Goal: Task Accomplishment & Management: Use online tool/utility

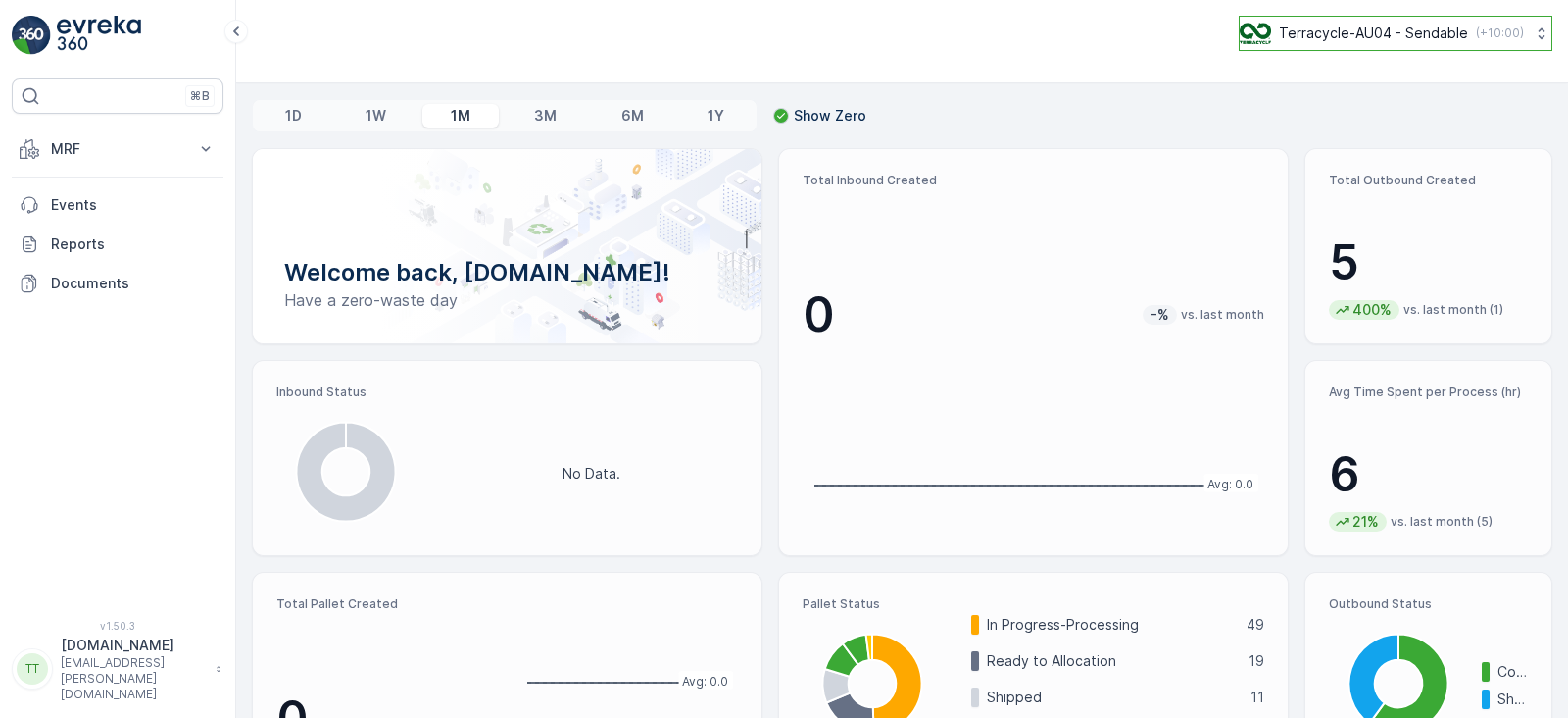
click at [1336, 40] on p "Terracycle-AU04 - Sendable" at bounding box center [1374, 34] width 190 height 20
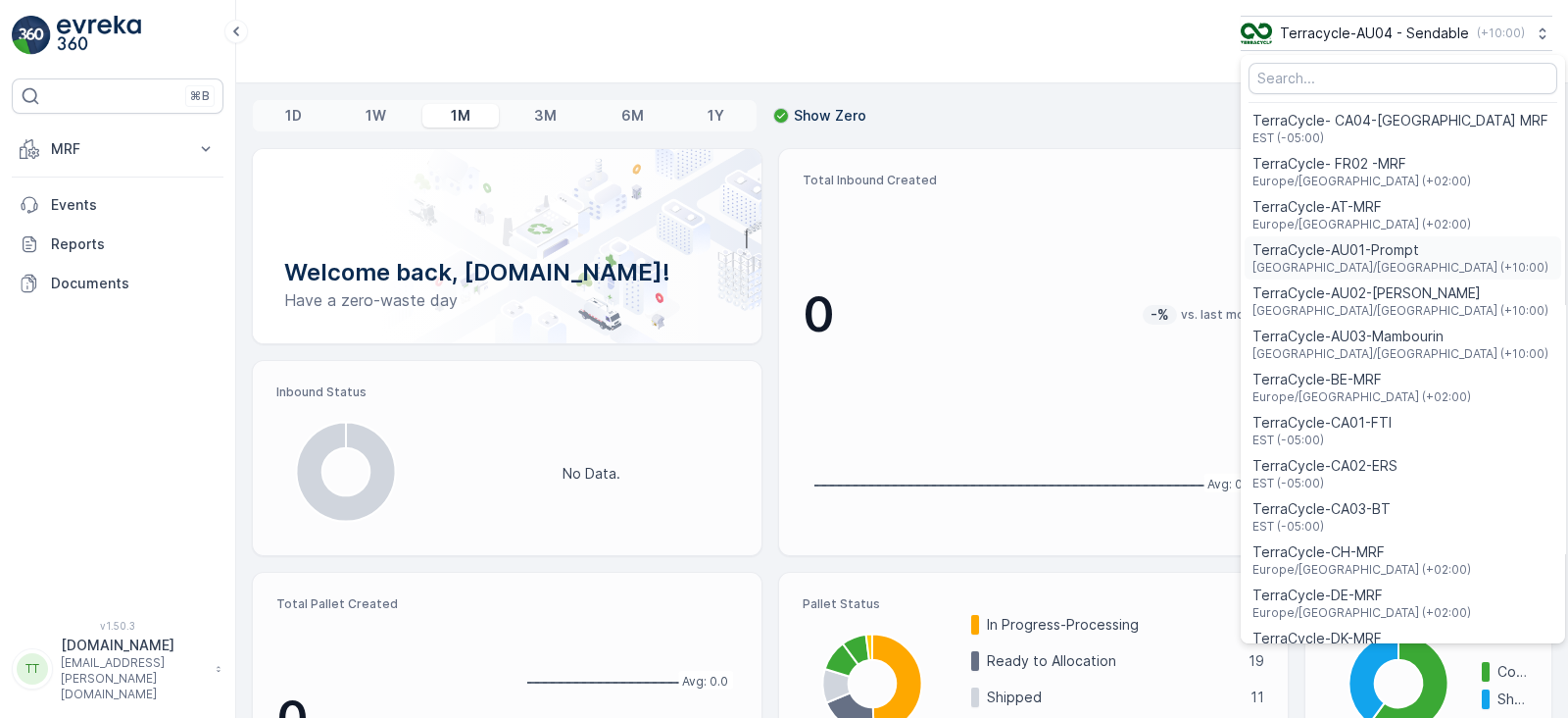
click at [1409, 247] on div "TerraCycle-AU01-Prompt [GEOGRAPHIC_DATA]/[GEOGRAPHIC_DATA] (+10:00)" at bounding box center [1403, 258] width 317 height 43
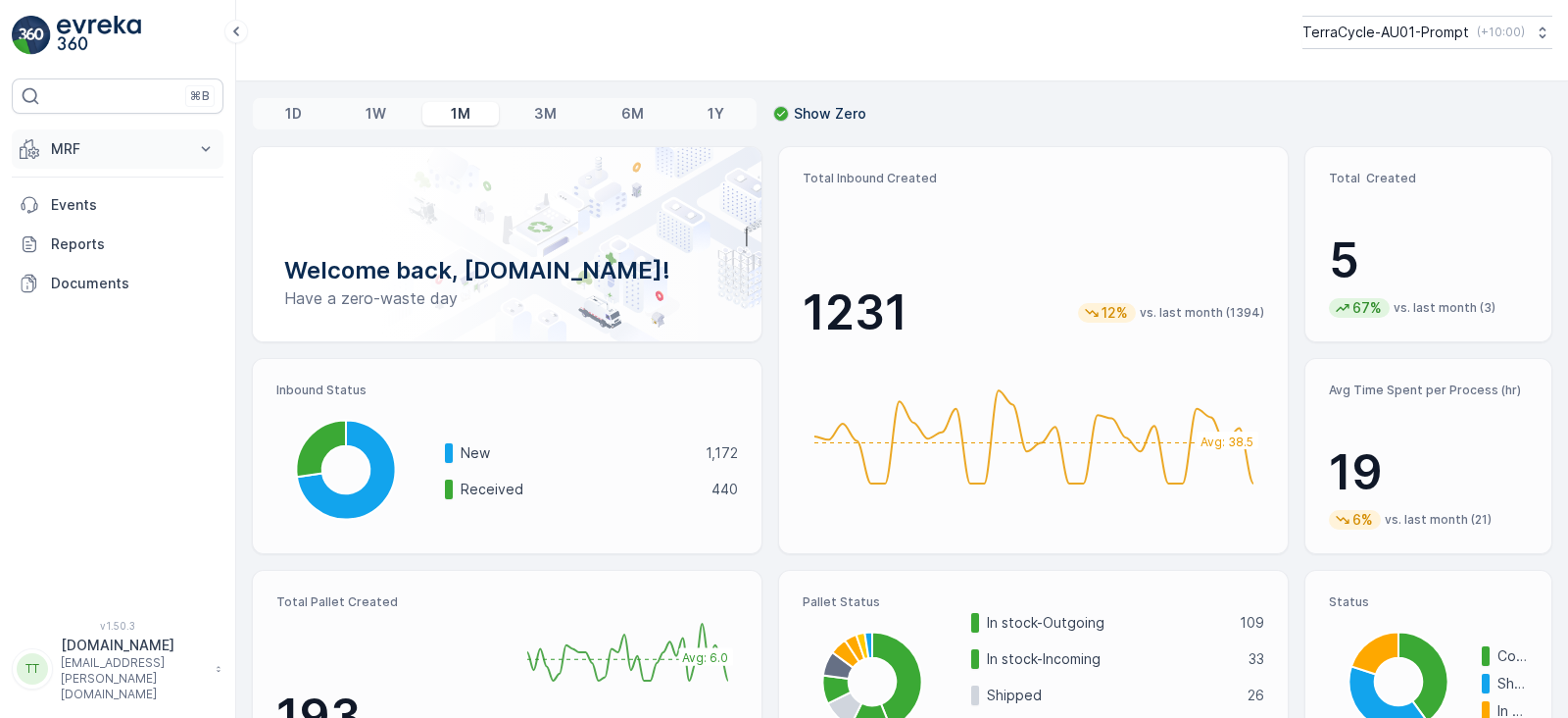
click at [135, 139] on p "MRF" at bounding box center [118, 149] width 133 height 20
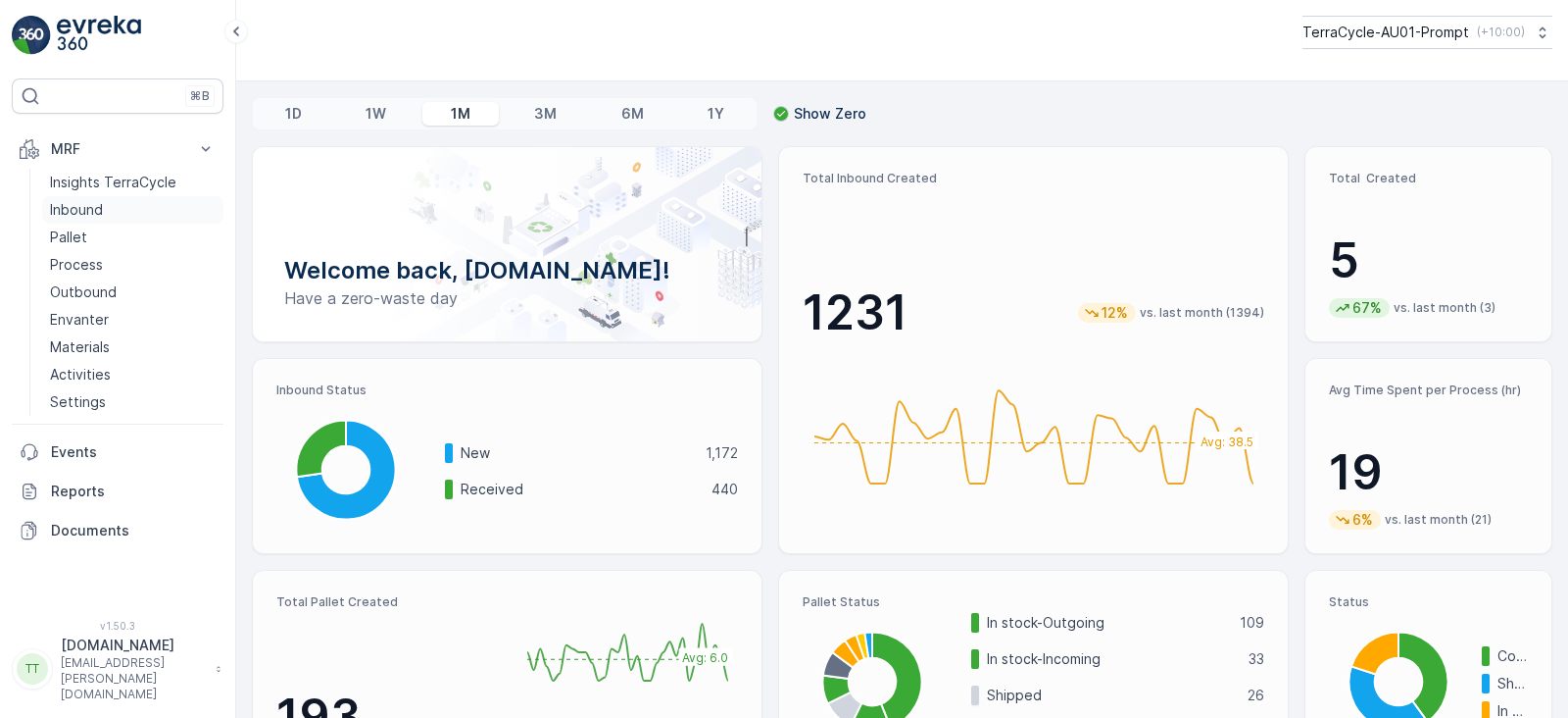
click at [73, 205] on p "Inbound" at bounding box center [77, 210] width 53 height 20
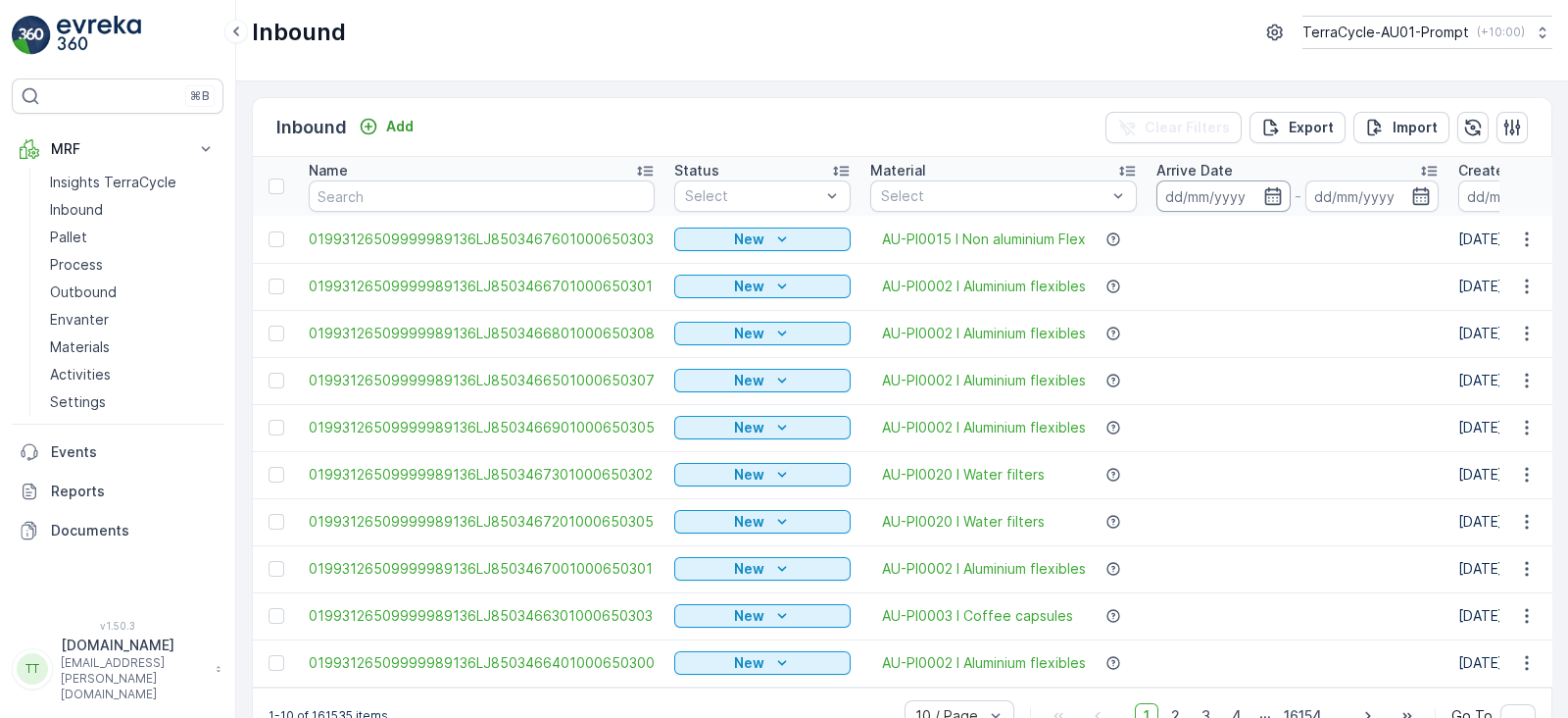
click at [1207, 192] on input at bounding box center [1223, 197] width 134 height 32
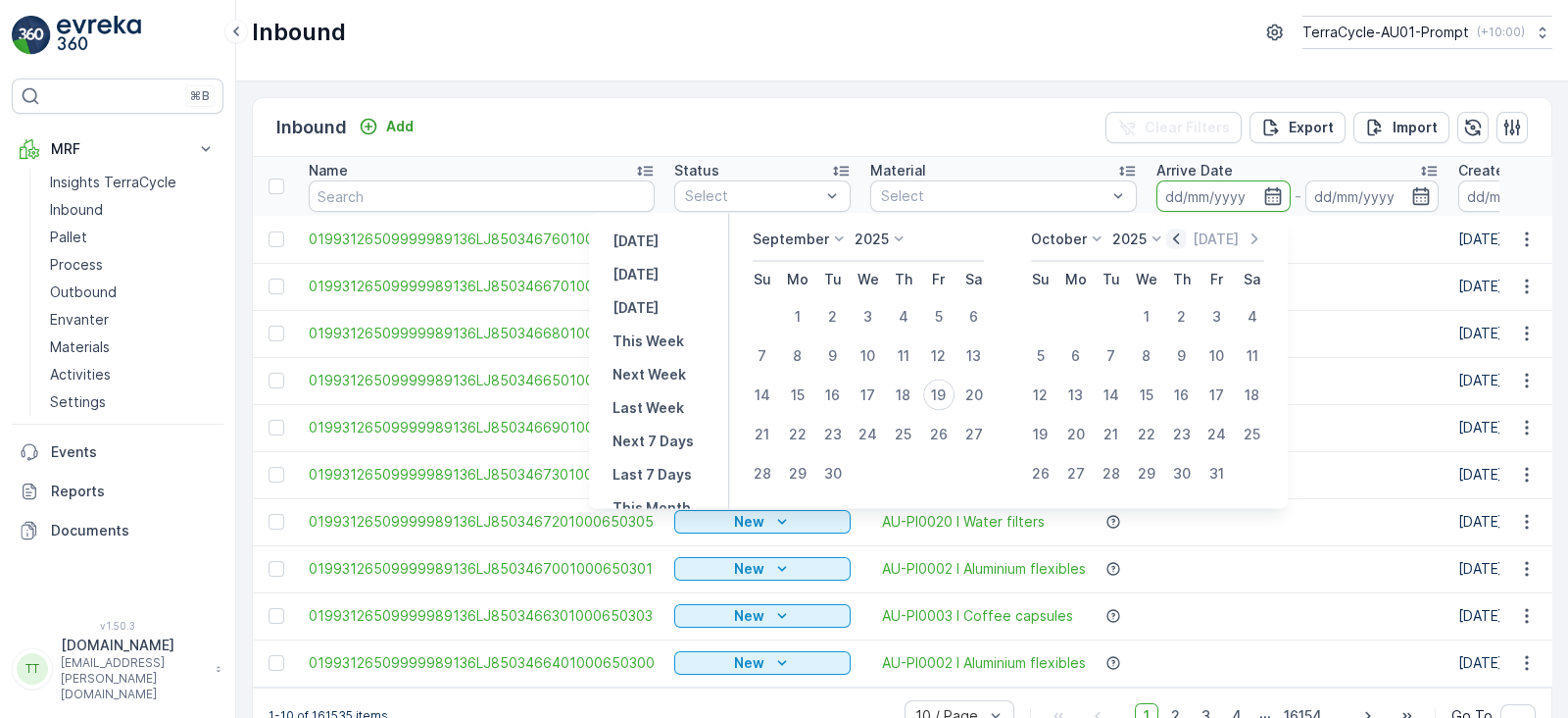
click at [1186, 237] on icon "button" at bounding box center [1176, 239] width 20 height 20
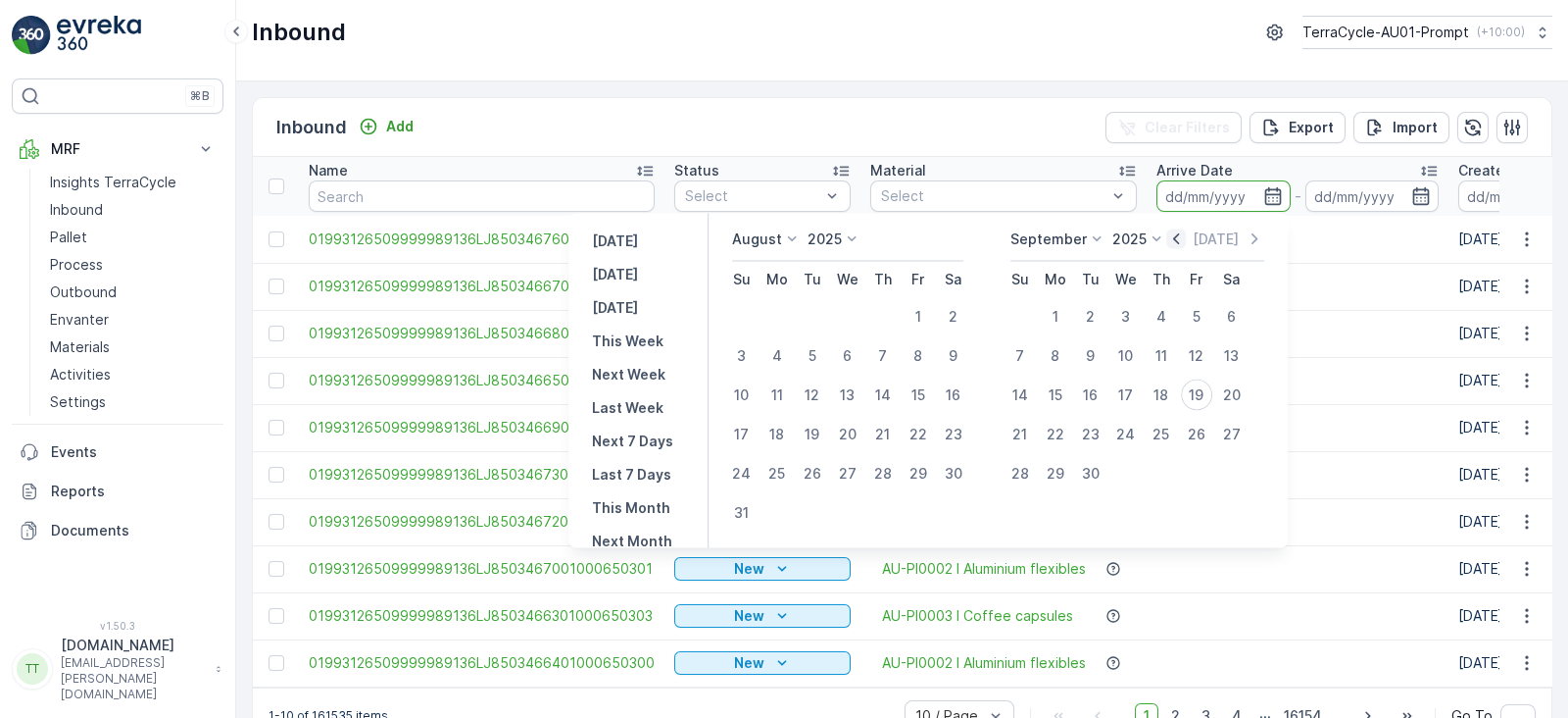
click at [1186, 237] on icon "button" at bounding box center [1176, 239] width 20 height 20
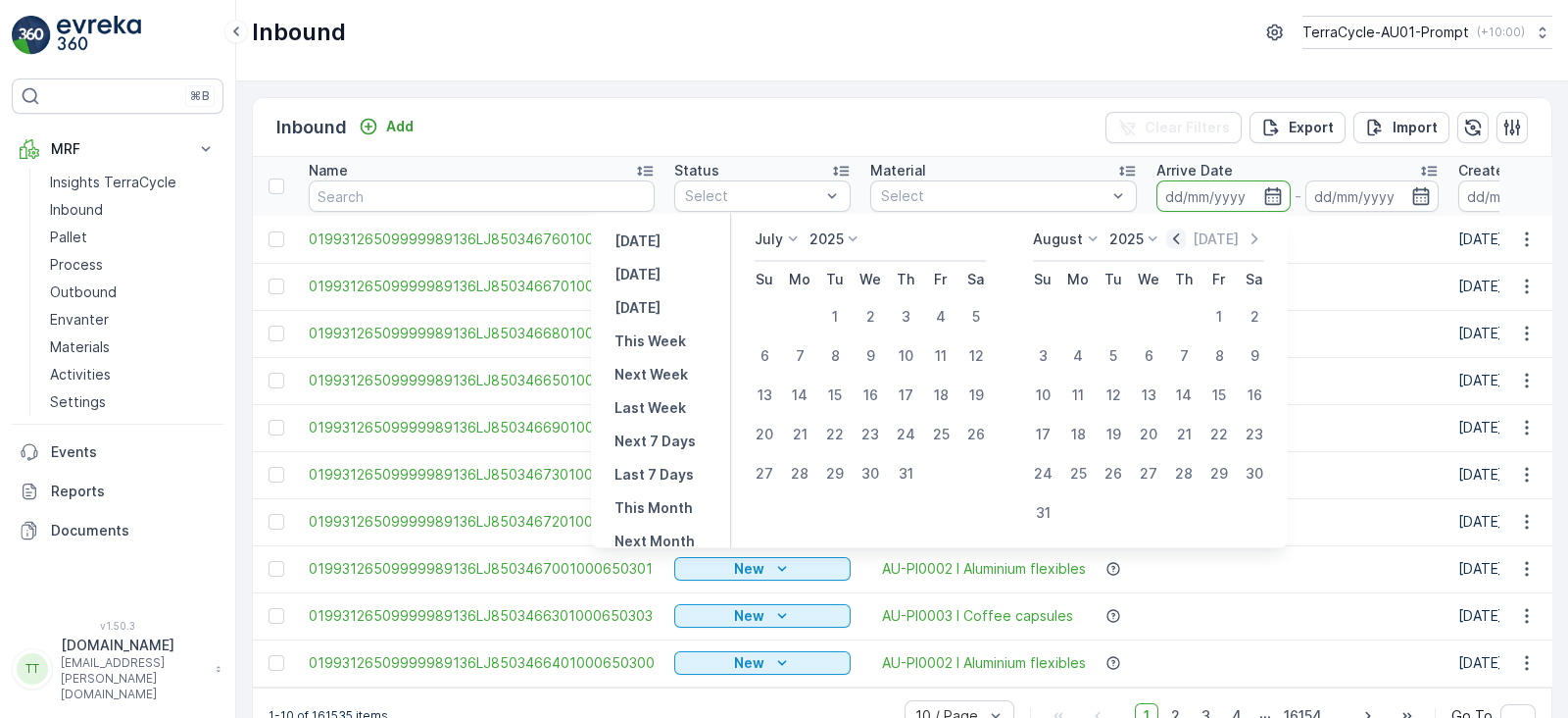
click at [1179, 239] on icon "button" at bounding box center [1176, 238] width 6 height 11
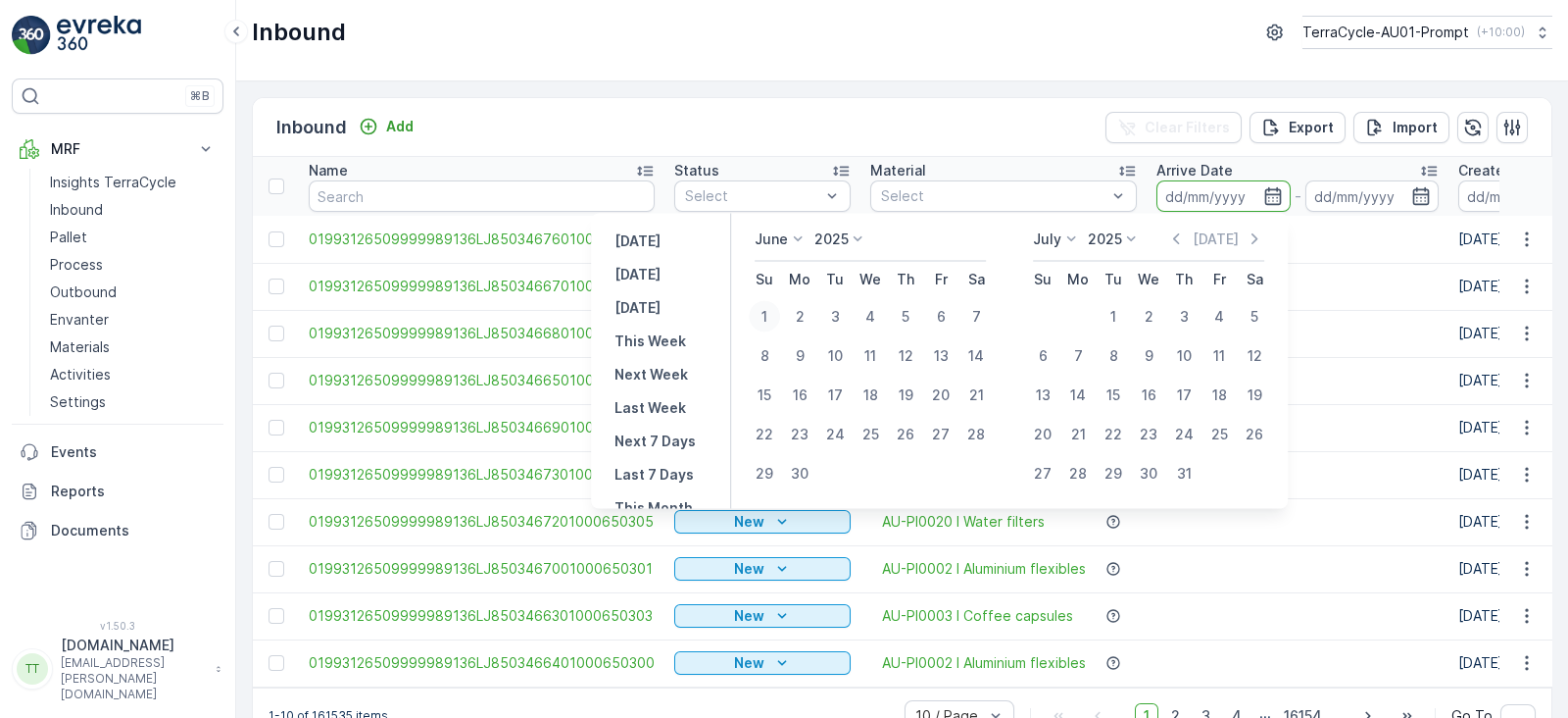
click at [761, 311] on div "1" at bounding box center [764, 317] width 32 height 32
type input "01.06.2025"
click at [796, 466] on div "30" at bounding box center [800, 474] width 32 height 32
type input "30.06.2025"
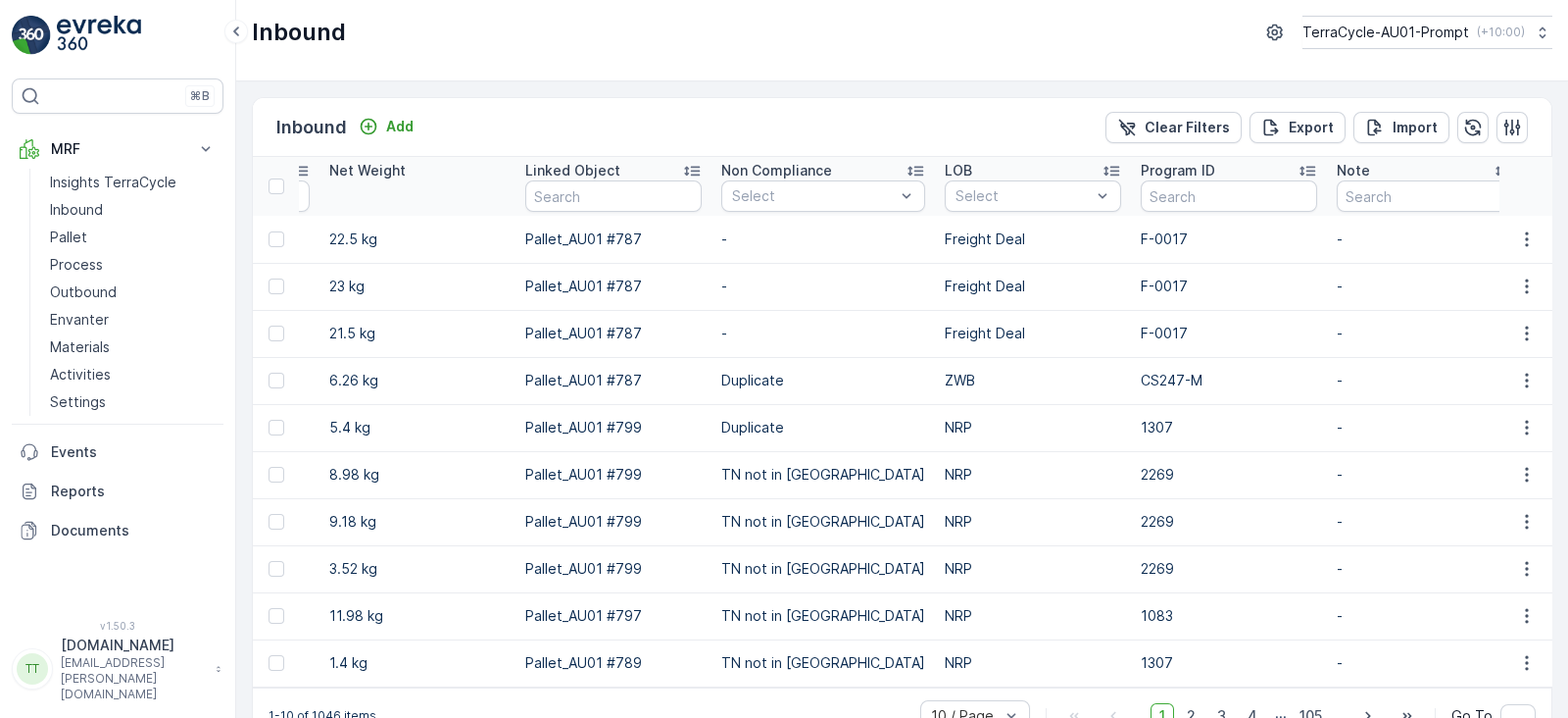
scroll to position [50, 0]
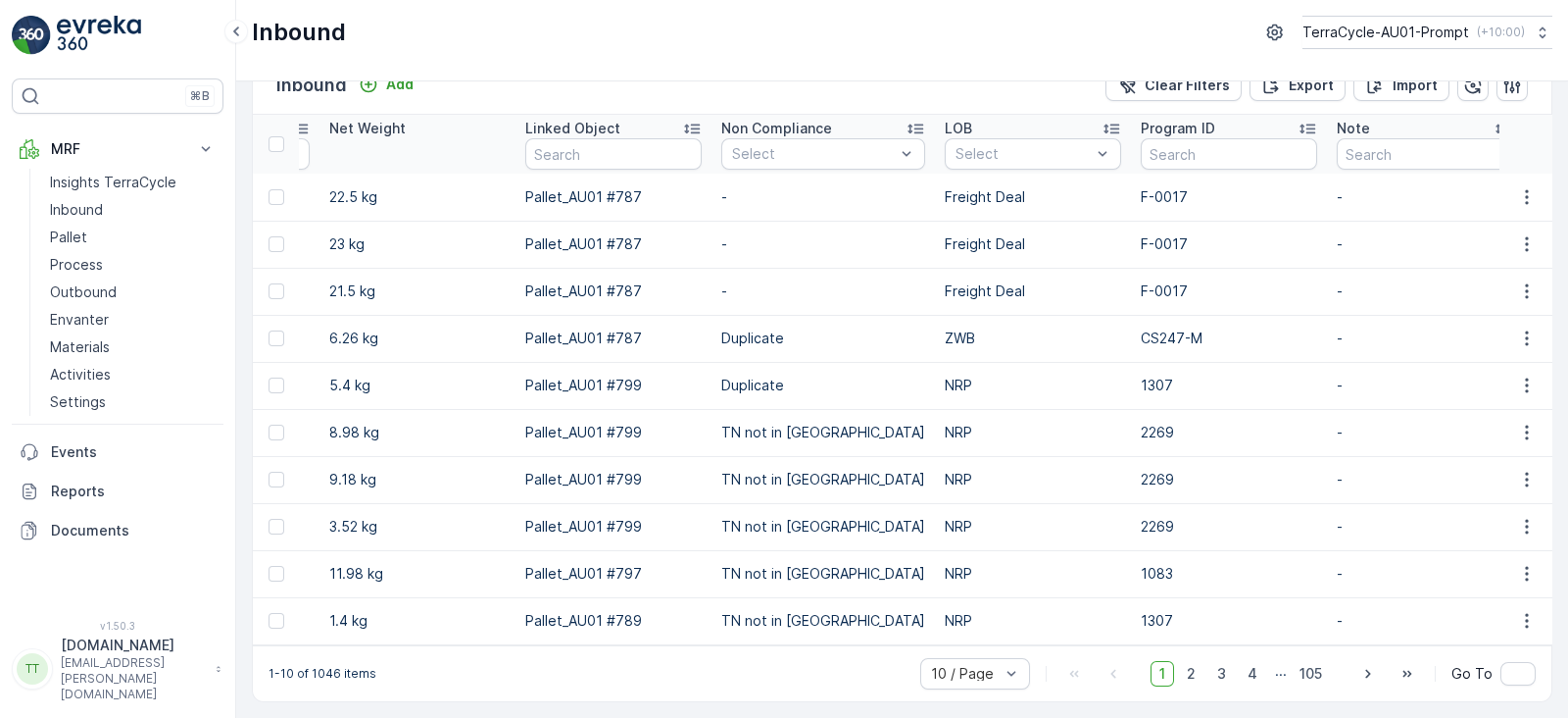
click at [1132, 632] on td "1307" at bounding box center [1229, 621] width 196 height 47
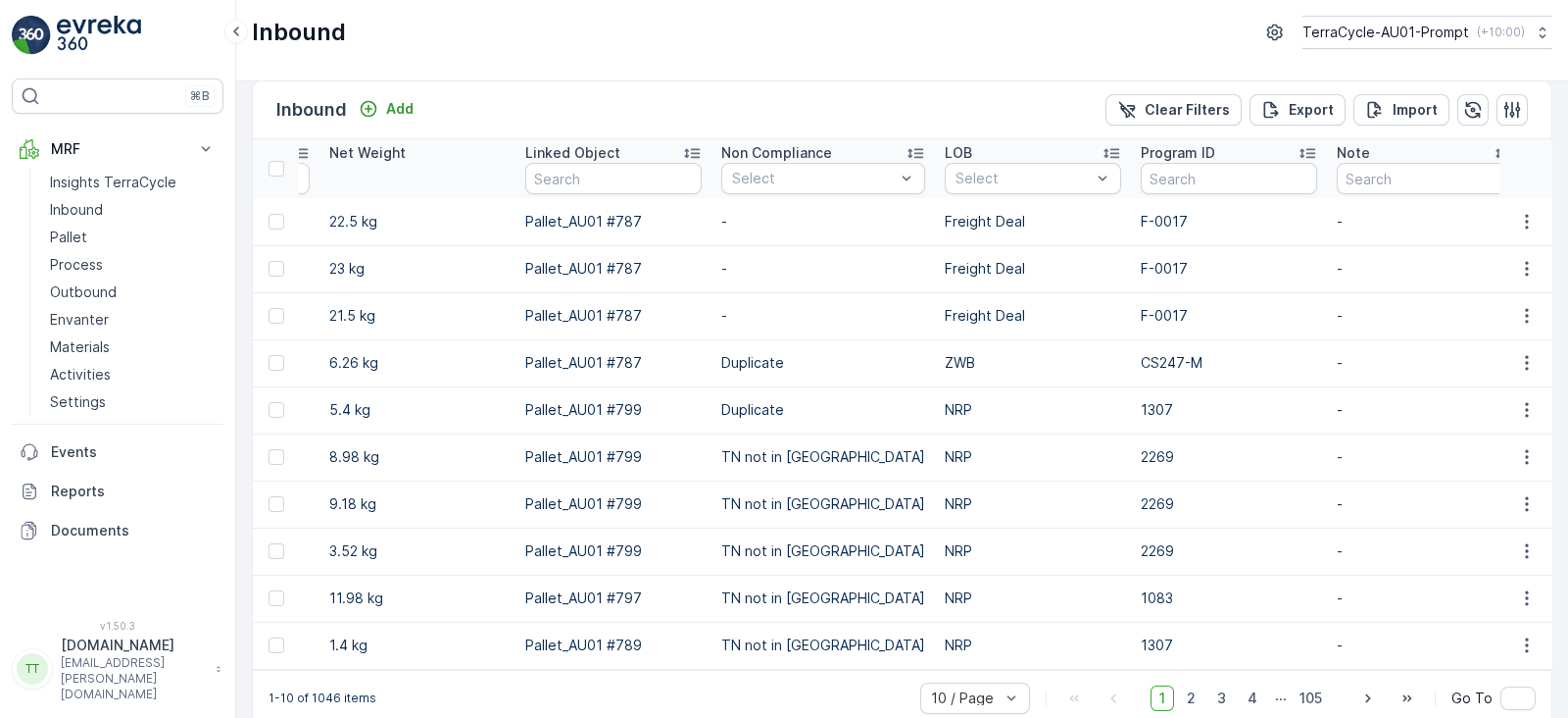
scroll to position [0, 0]
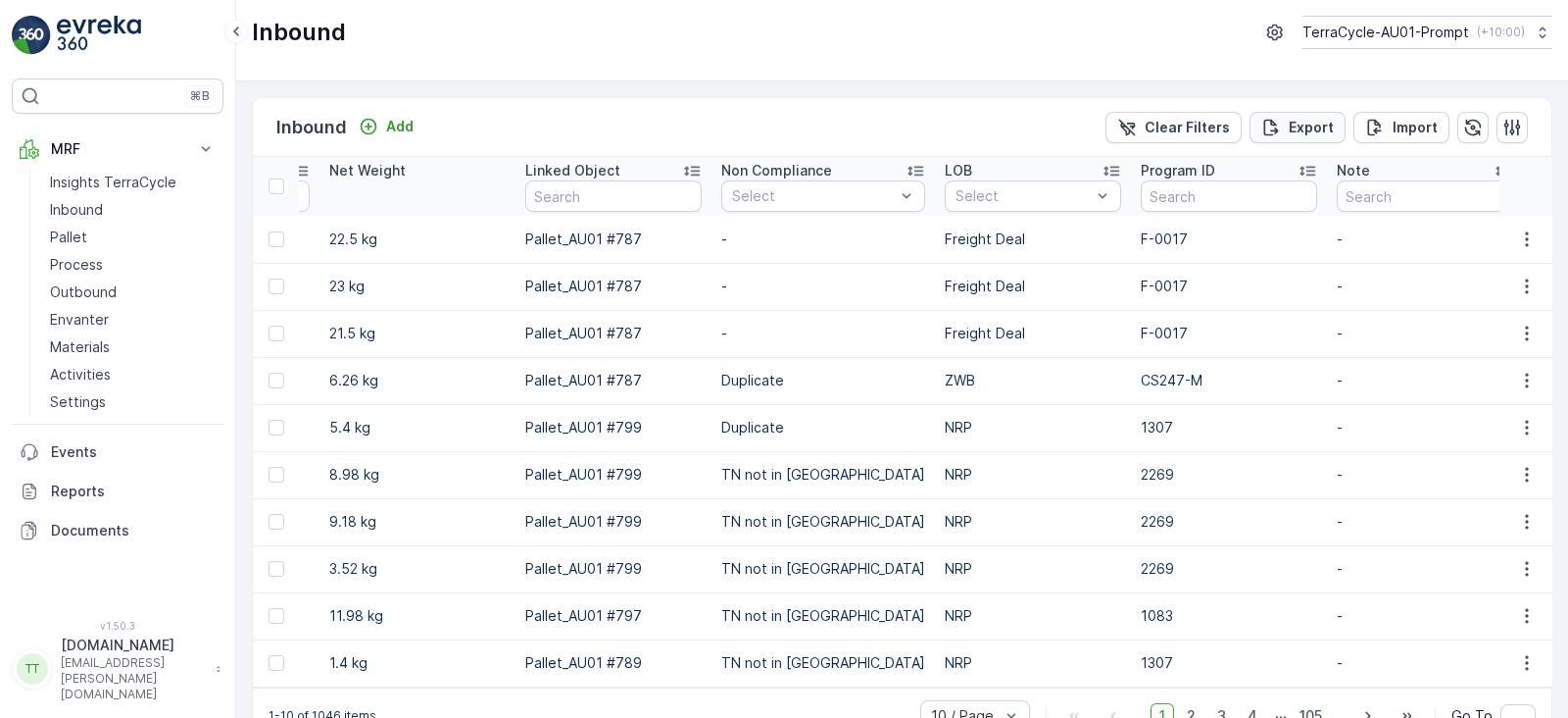
click at [1296, 129] on p "Export" at bounding box center [1312, 127] width 45 height 20
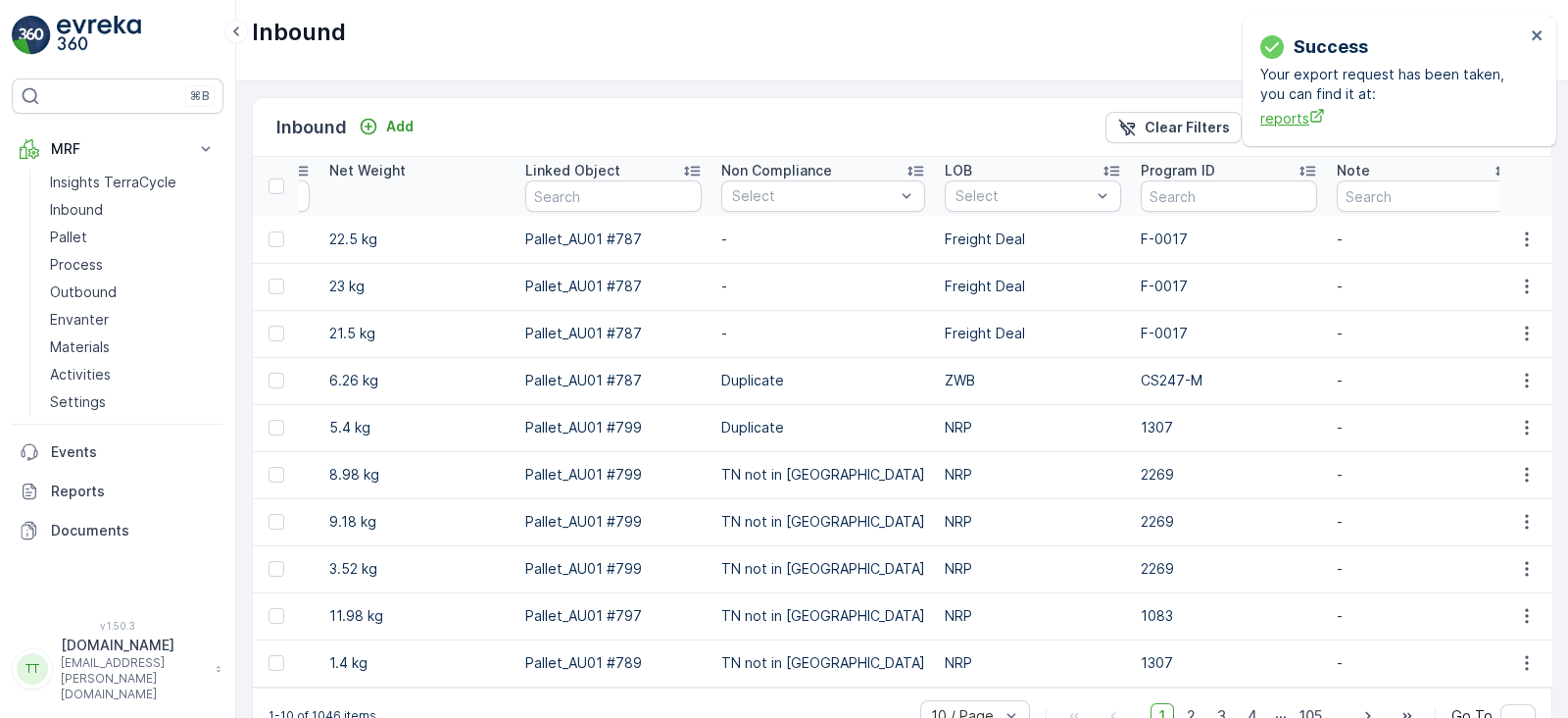
click at [1286, 112] on span "reports" at bounding box center [1393, 118] width 265 height 21
click at [80, 482] on p "Reports" at bounding box center [133, 491] width 165 height 20
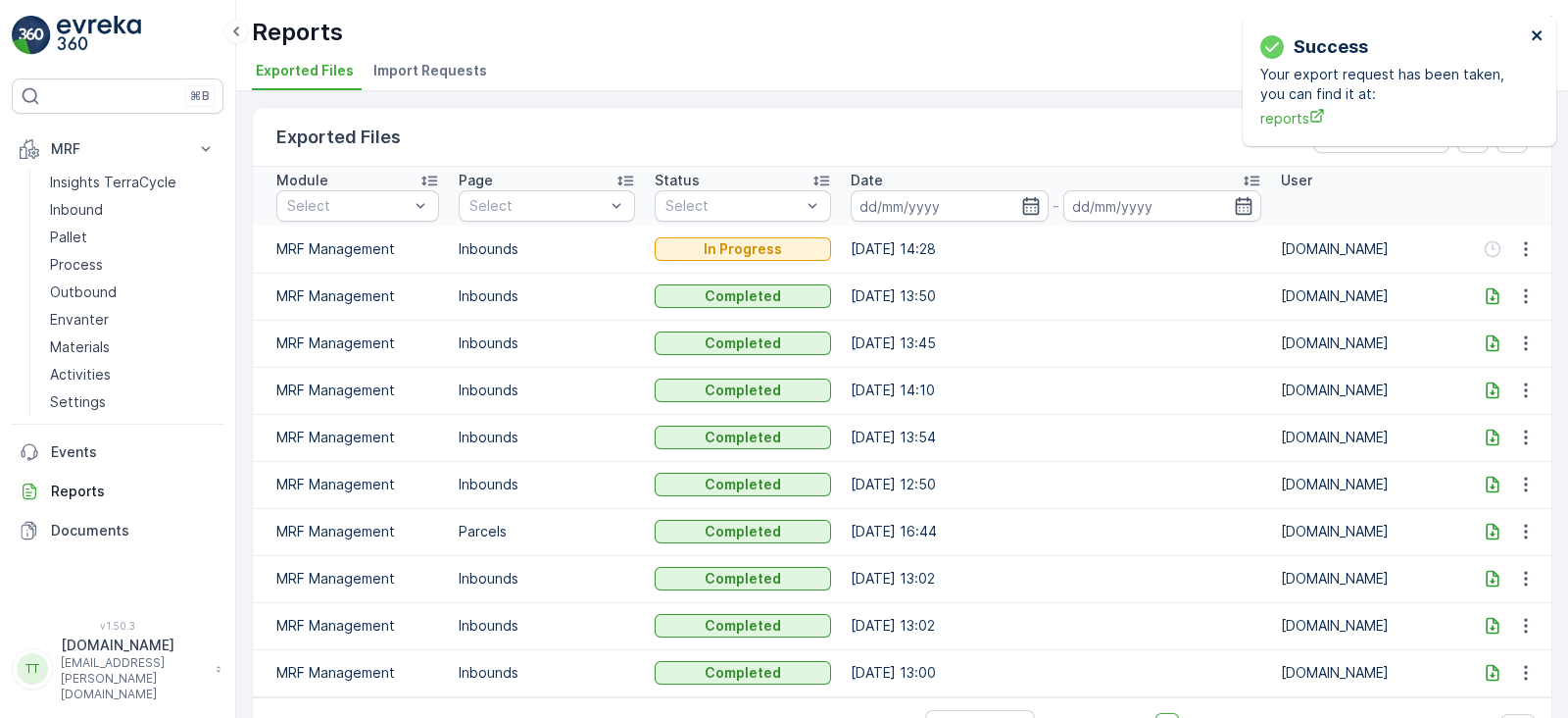
click at [1534, 33] on icon "close" at bounding box center [1537, 36] width 10 height 10
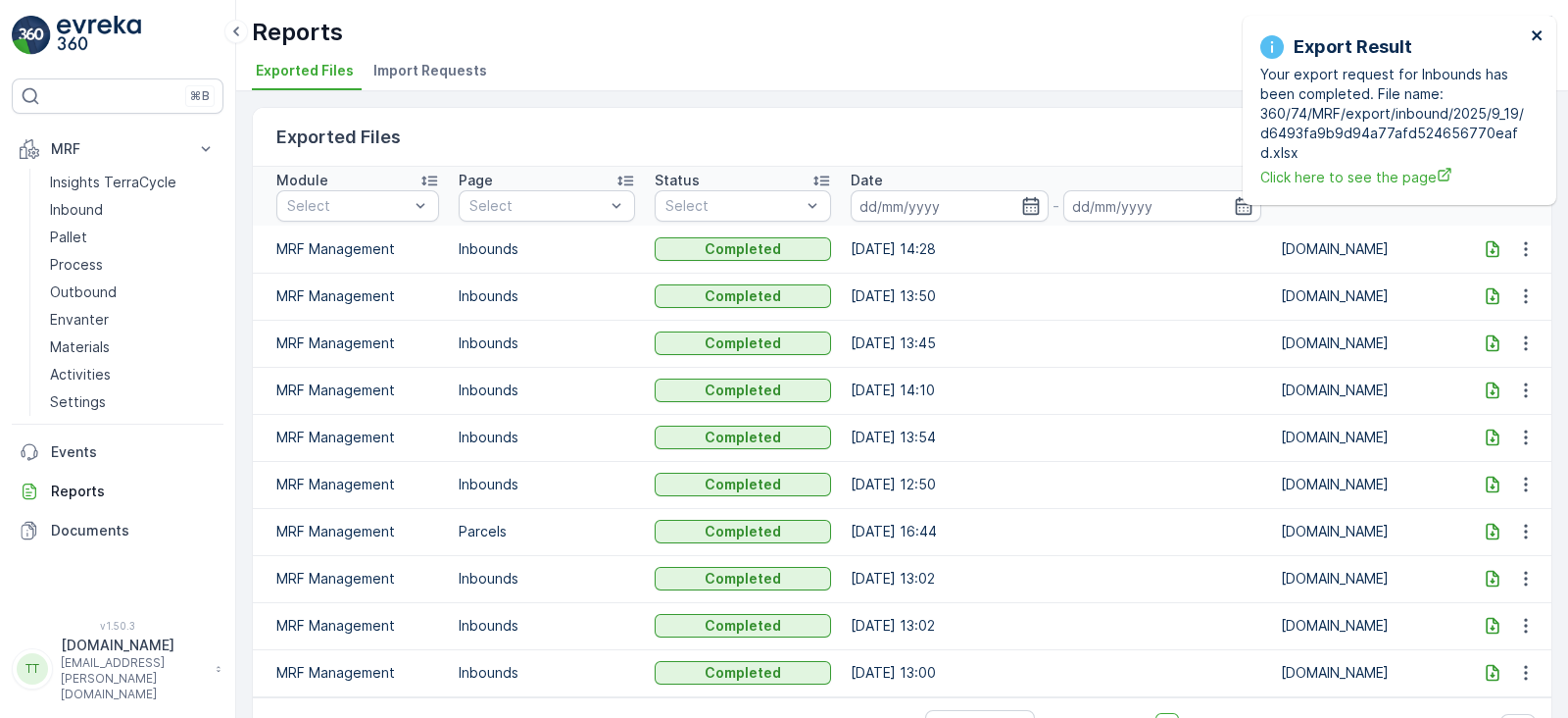
click at [1541, 30] on icon "close" at bounding box center [1538, 36] width 14 height 16
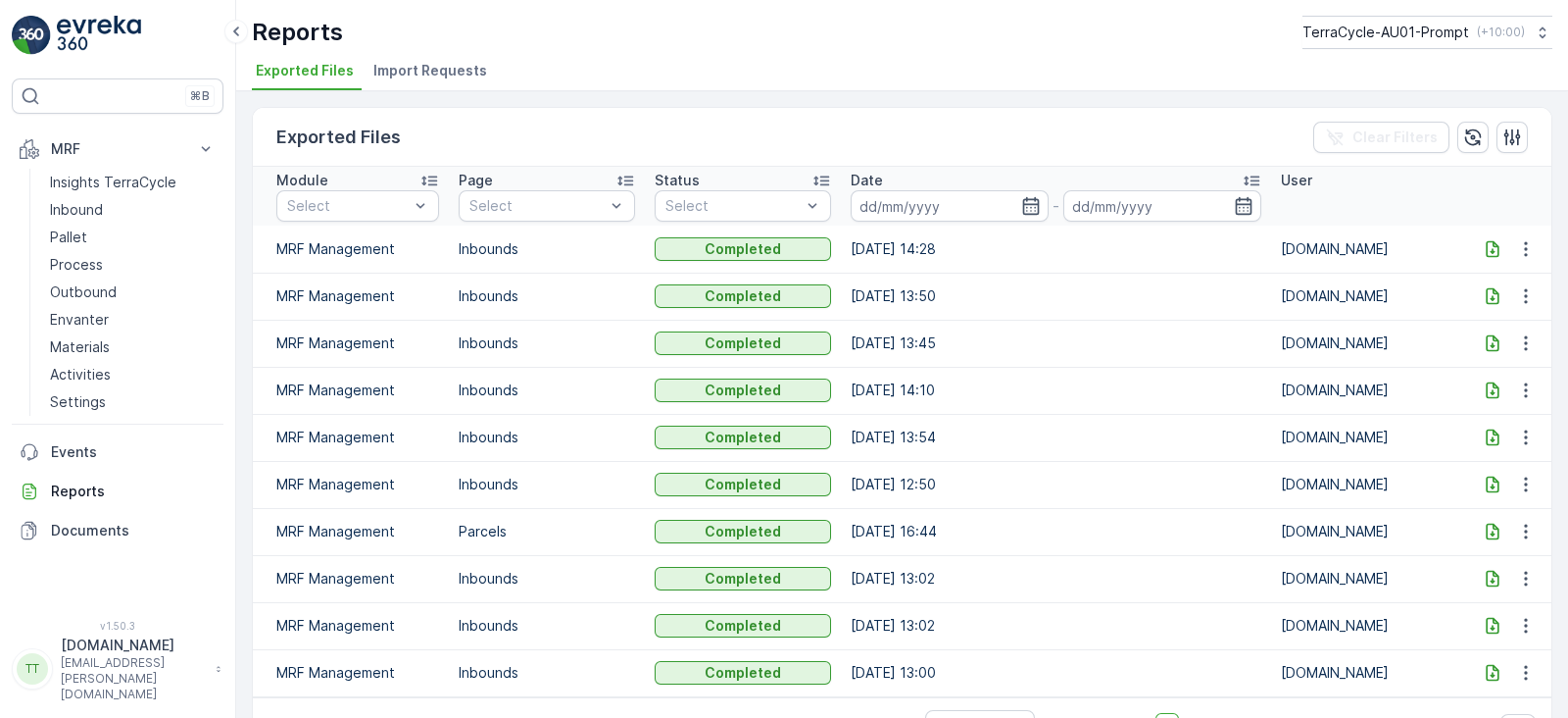
click at [1486, 249] on icon at bounding box center [1492, 248] width 13 height 17
click at [1425, 27] on p "TerraCycle-AU01-Prompt" at bounding box center [1384, 33] width 167 height 20
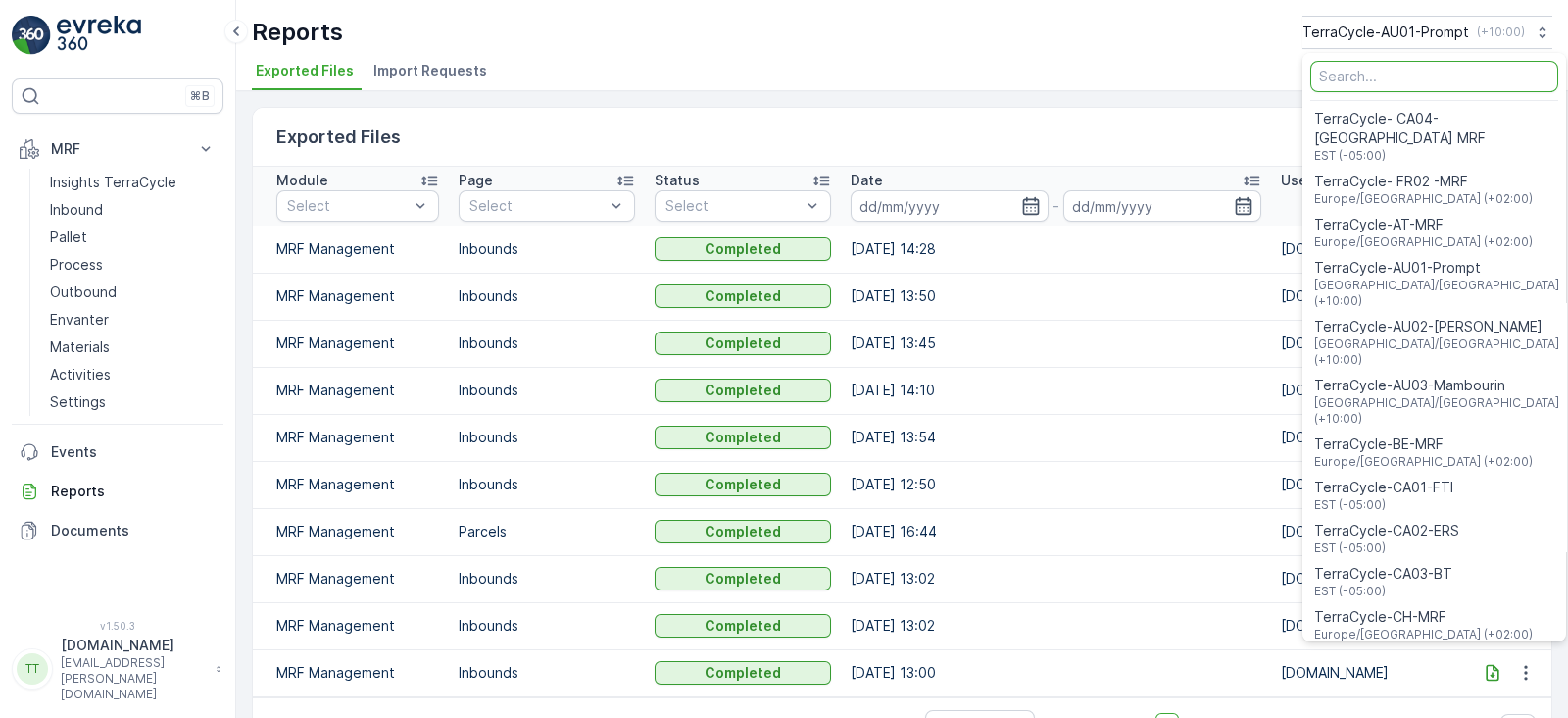
click at [1376, 76] on input "Menu" at bounding box center [1434, 77] width 248 height 32
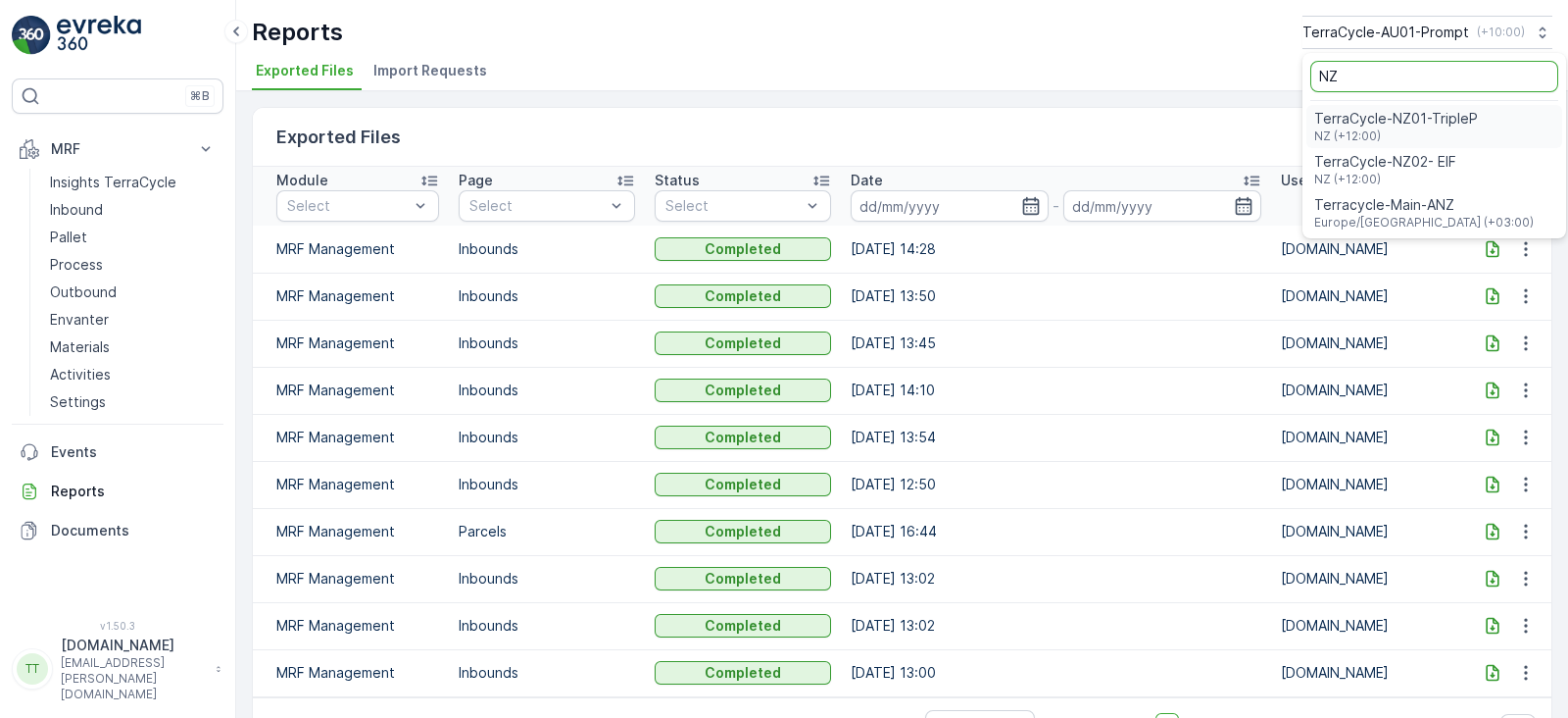
type input "NZ"
click at [1412, 132] on span "NZ (+12:00)" at bounding box center [1396, 136] width 164 height 16
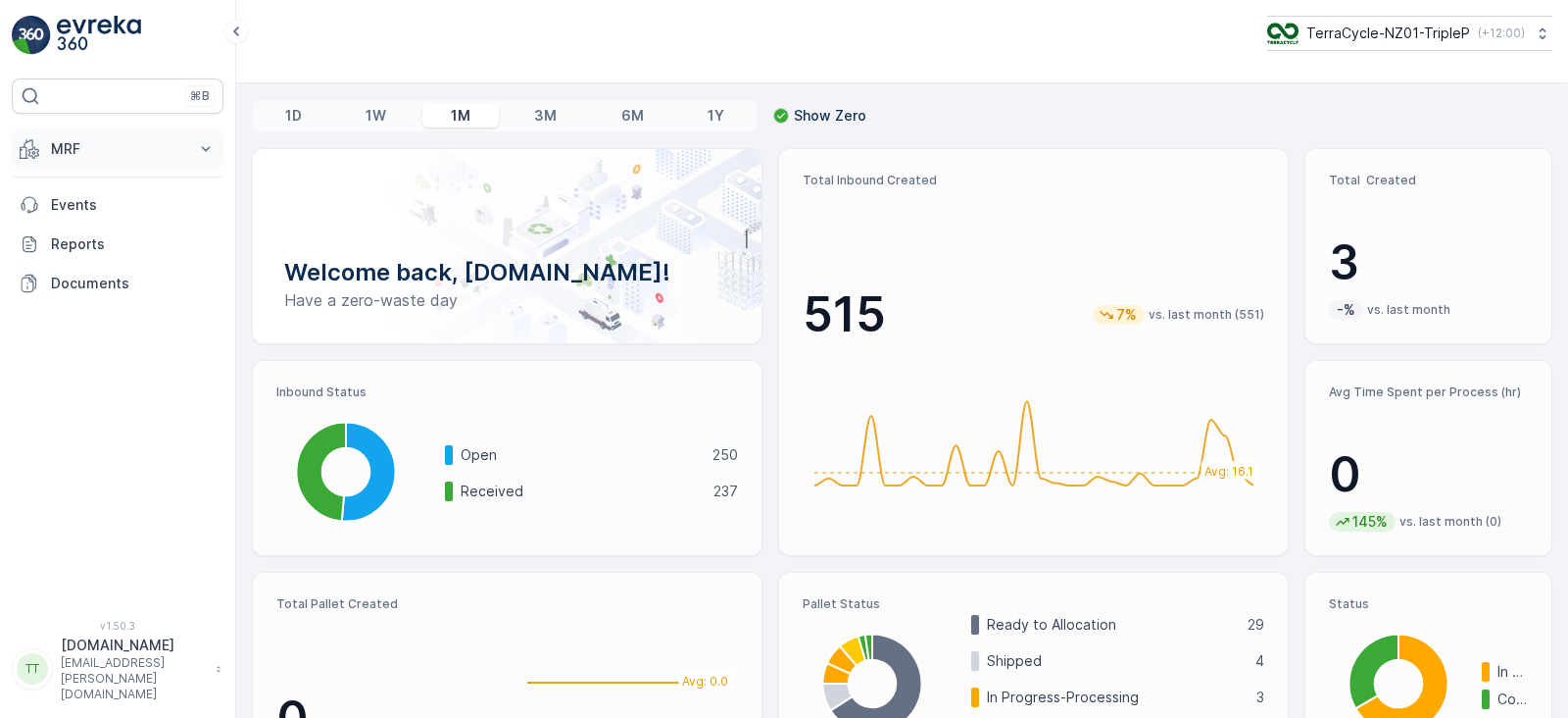
click at [178, 141] on p "MRF" at bounding box center [118, 149] width 133 height 20
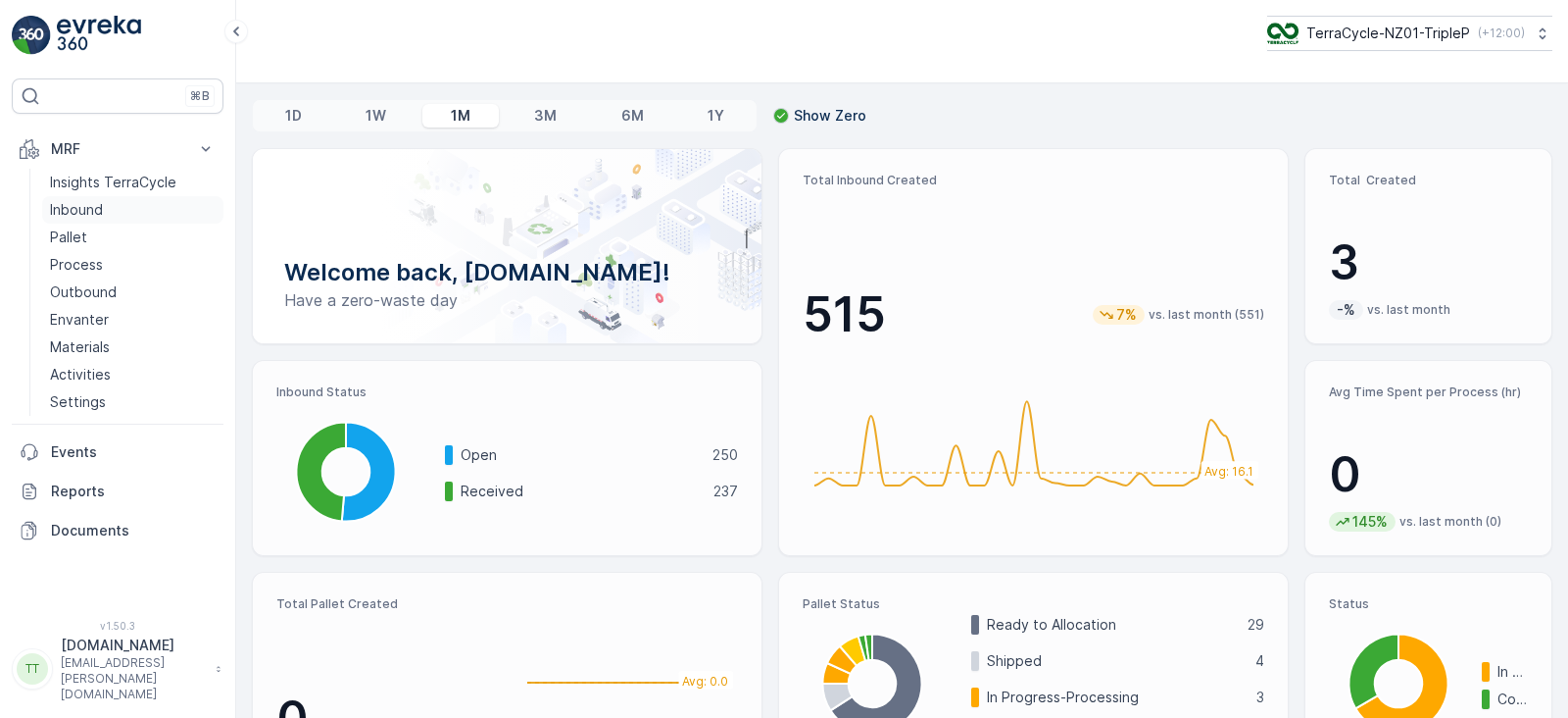
click at [73, 207] on p "Inbound" at bounding box center [77, 210] width 53 height 20
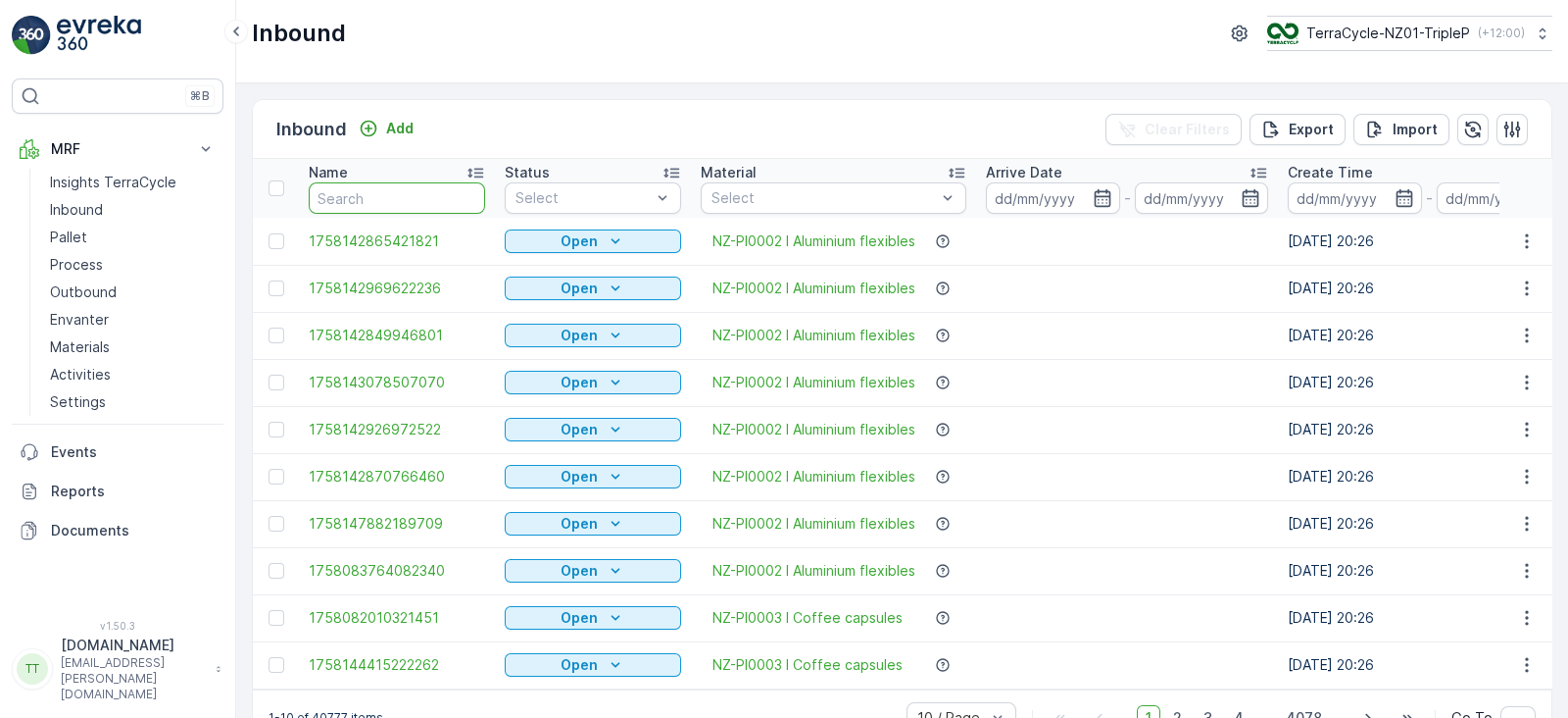
click at [377, 203] on input "text" at bounding box center [397, 199] width 177 height 32
click at [1095, 195] on icon "button" at bounding box center [1103, 199] width 20 height 20
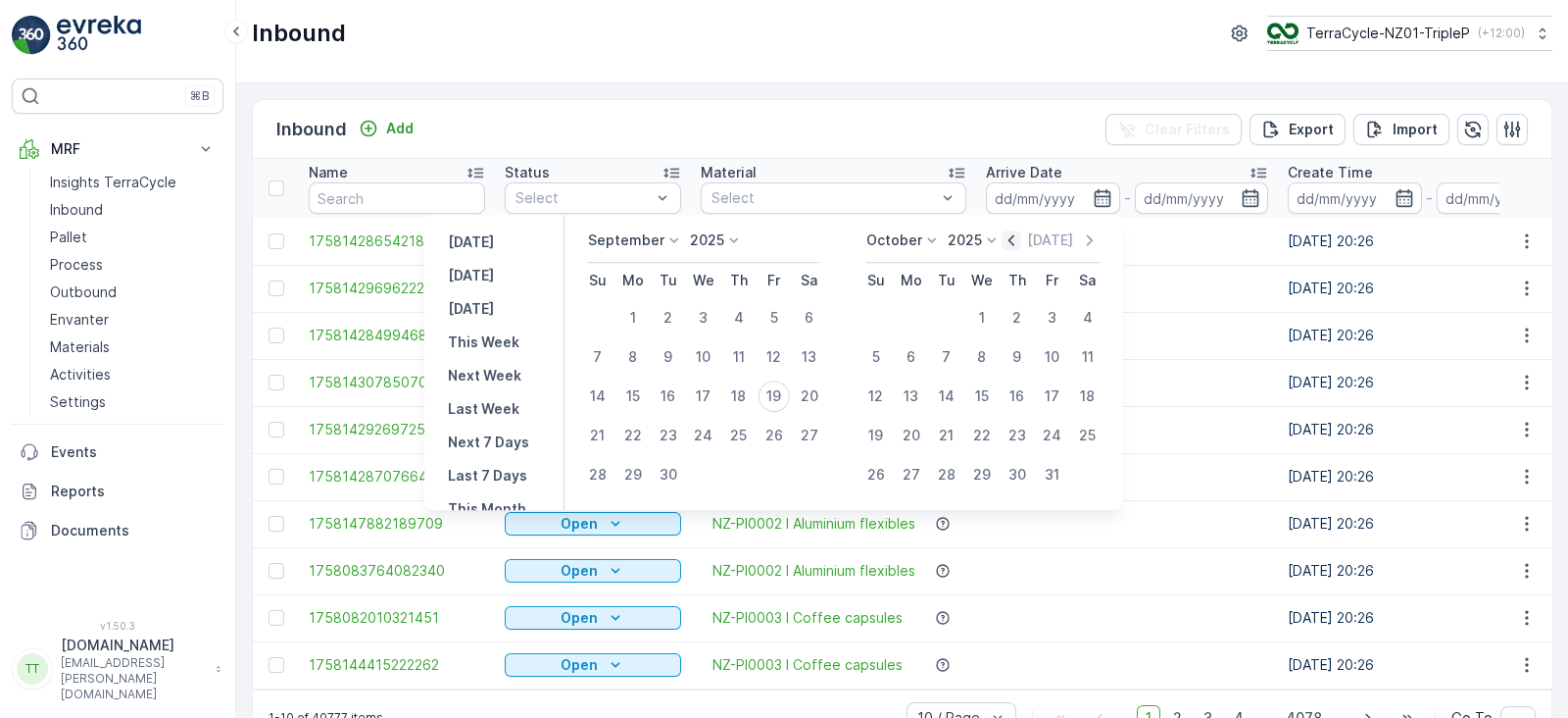
click at [1020, 242] on icon "button" at bounding box center [1012, 240] width 20 height 20
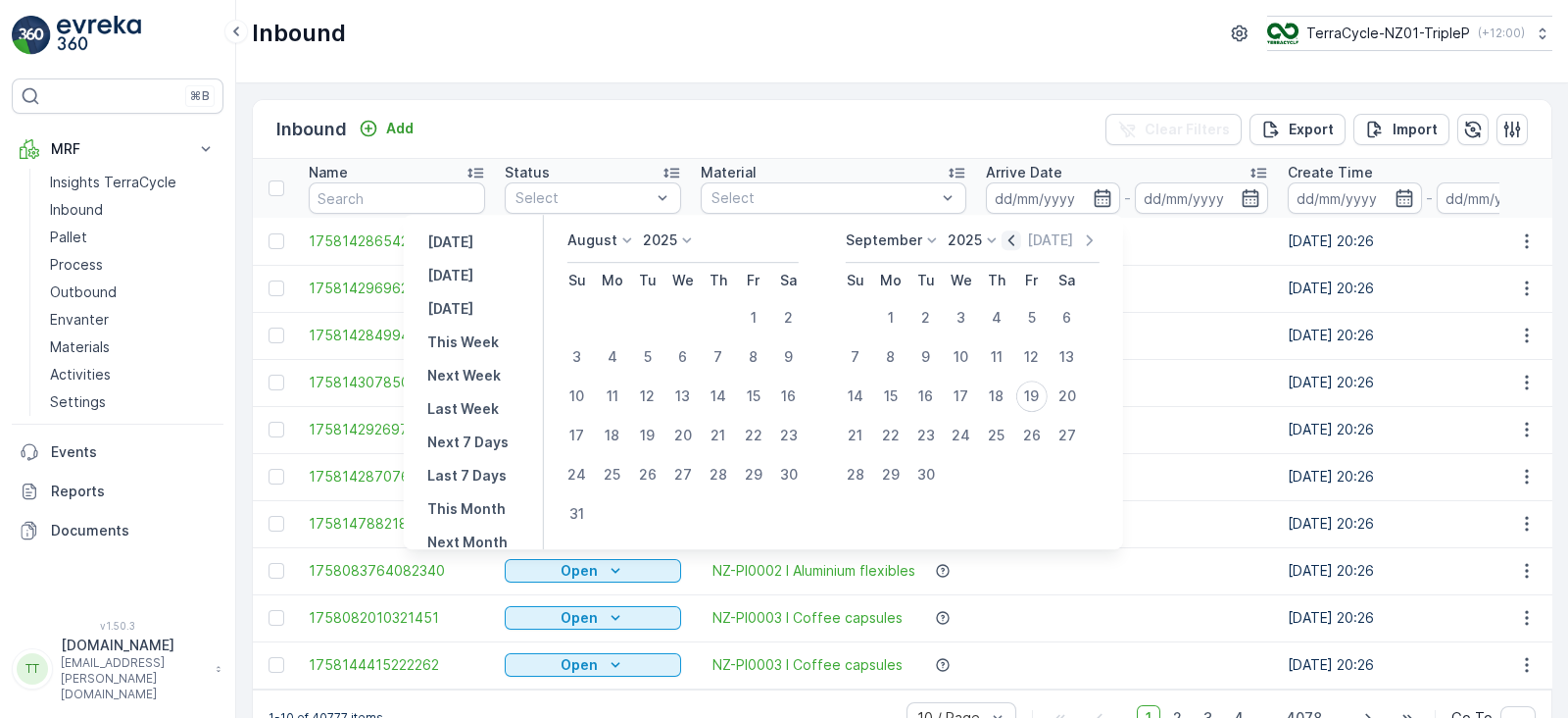
click at [1020, 242] on icon "button" at bounding box center [1012, 240] width 20 height 20
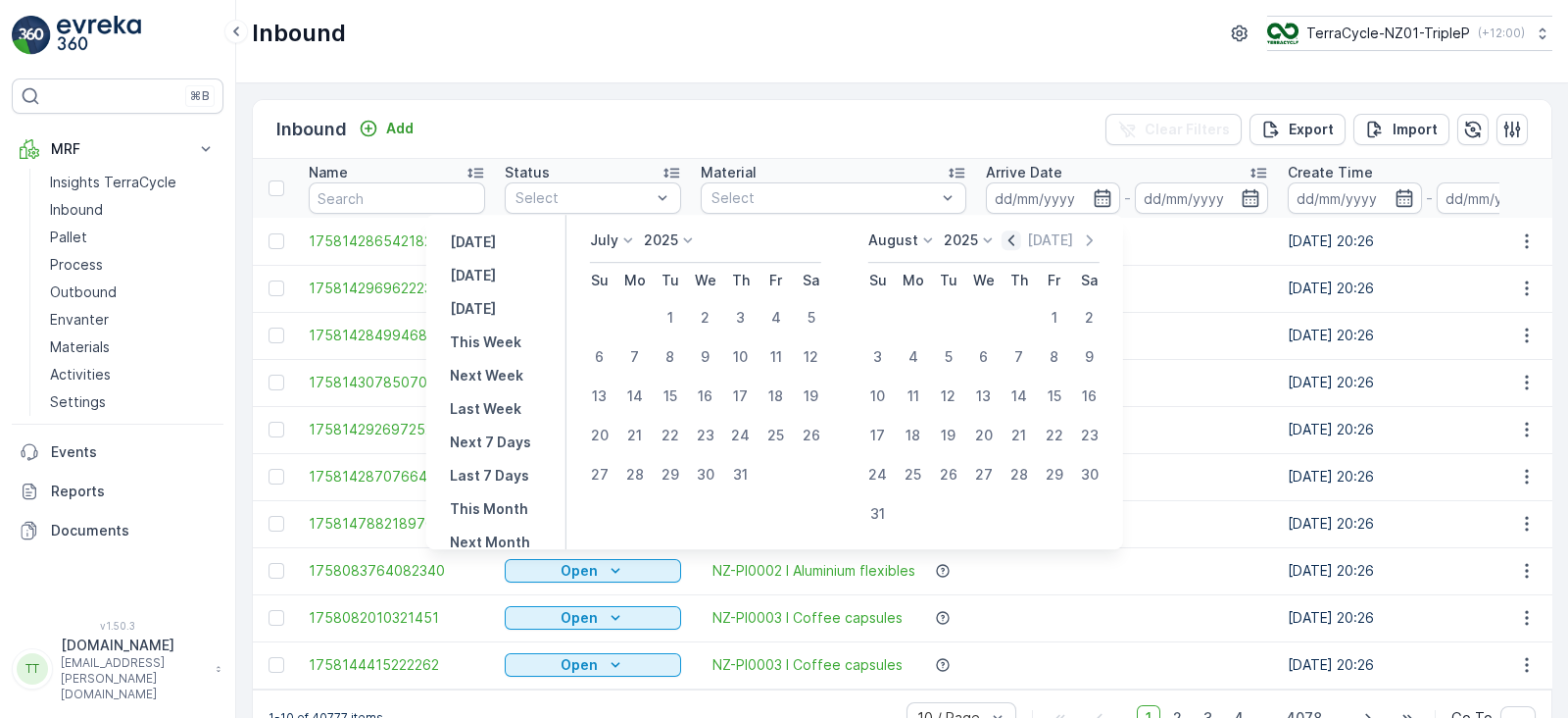
click at [1020, 242] on icon "button" at bounding box center [1012, 240] width 20 height 20
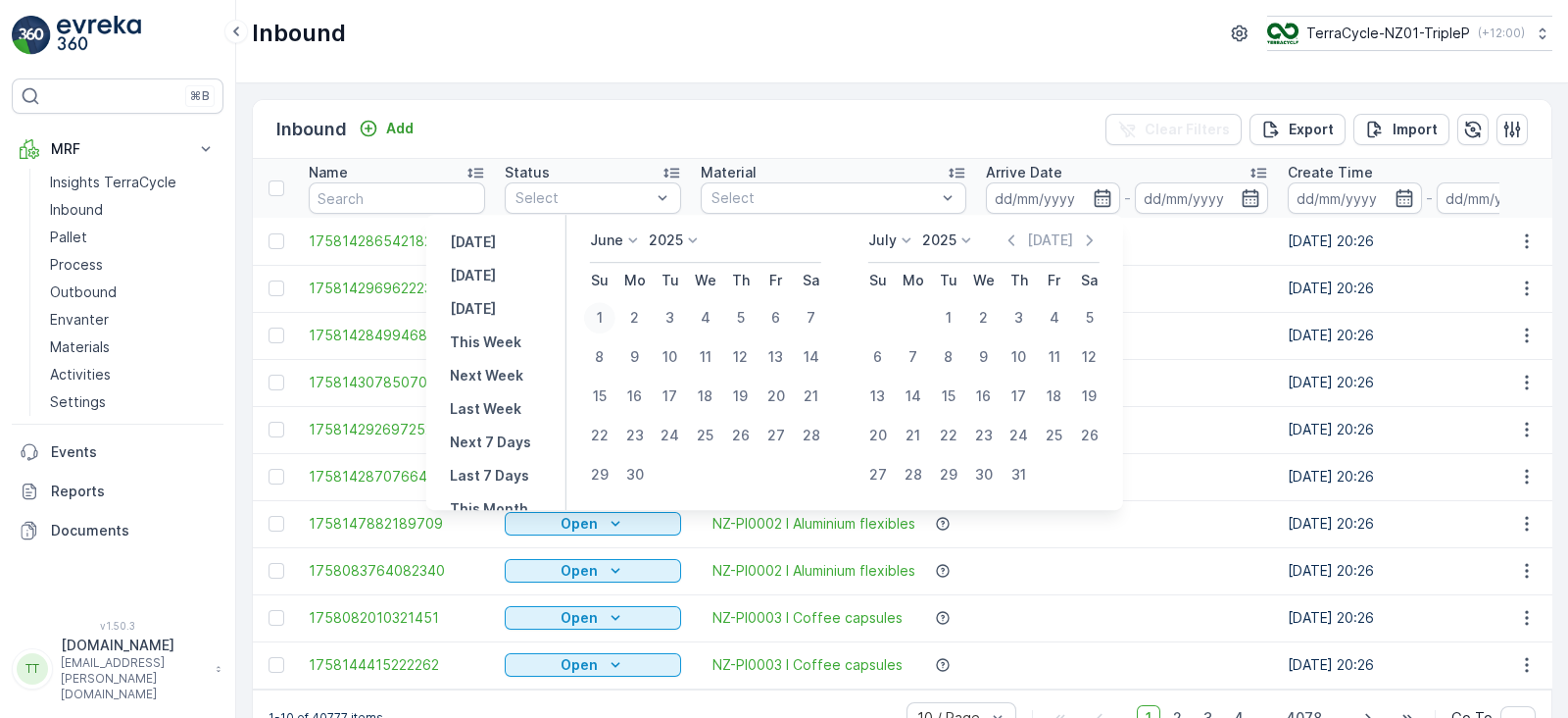
click at [605, 305] on div "1" at bounding box center [600, 318] width 32 height 32
type input "01.06.2025"
click at [637, 473] on div "30" at bounding box center [635, 475] width 32 height 32
type input "30.06.2025"
click at [598, 318] on div "1" at bounding box center [600, 318] width 32 height 32
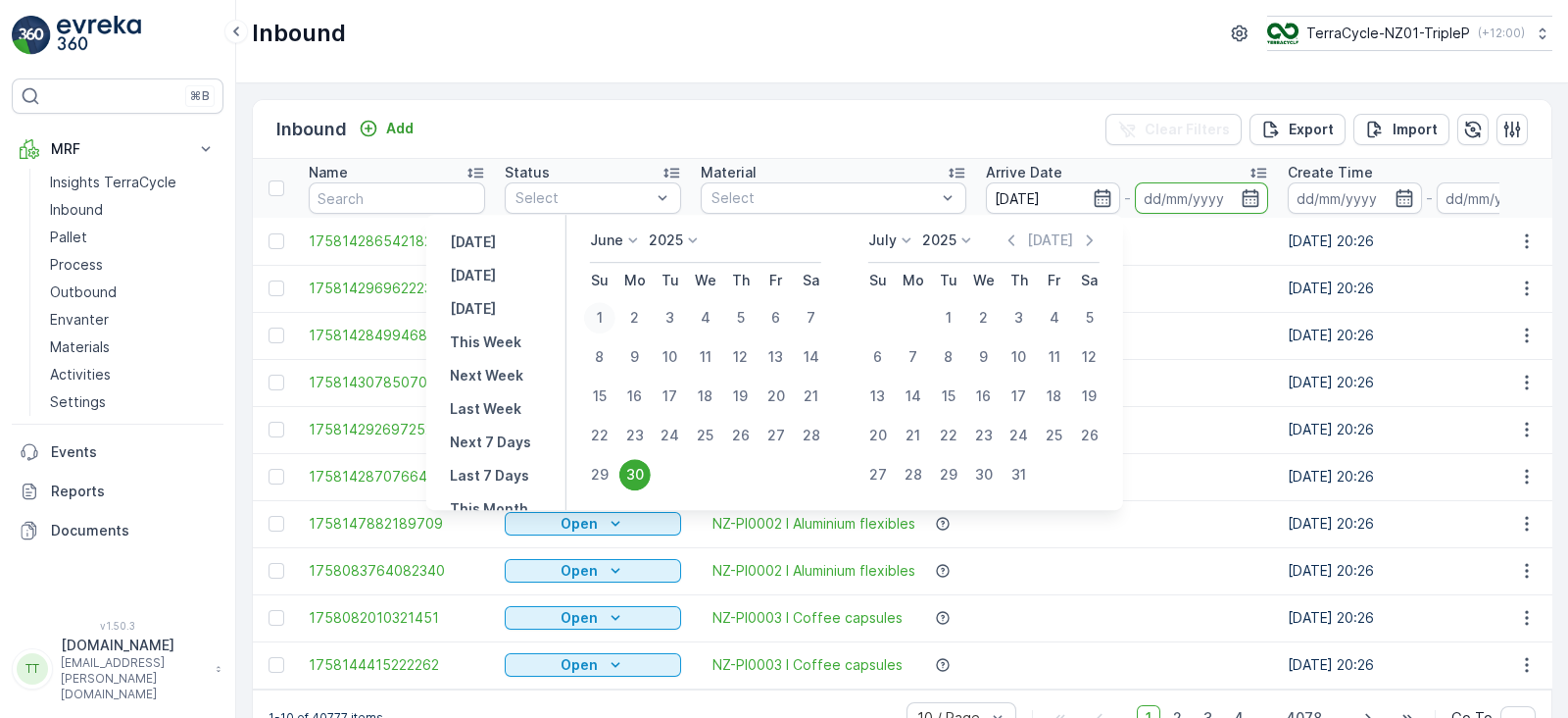
type input "01.06.2025"
click at [632, 463] on div "30" at bounding box center [635, 475] width 32 height 32
type input "30.06.2025"
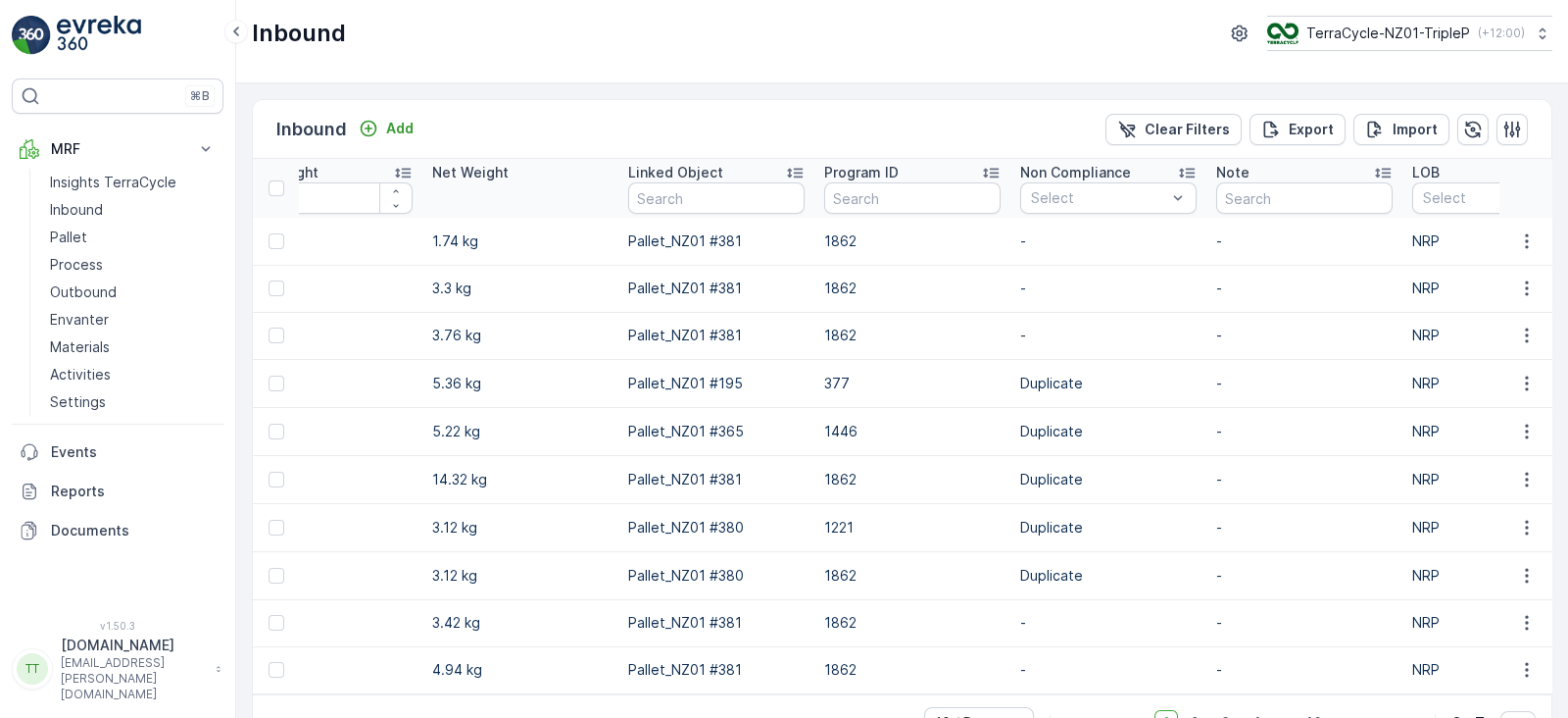
scroll to position [0, 2388]
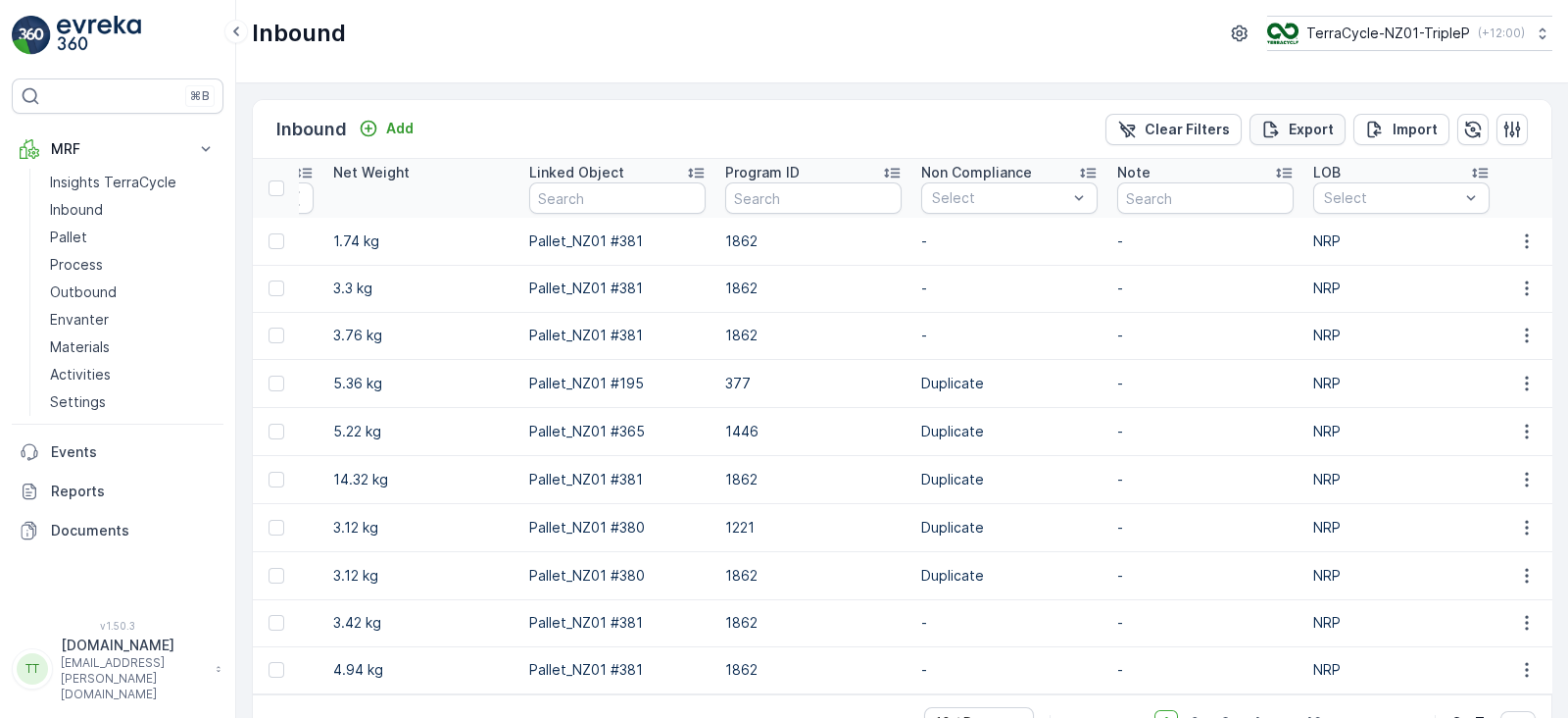
click at [1313, 124] on p "Export" at bounding box center [1312, 129] width 45 height 20
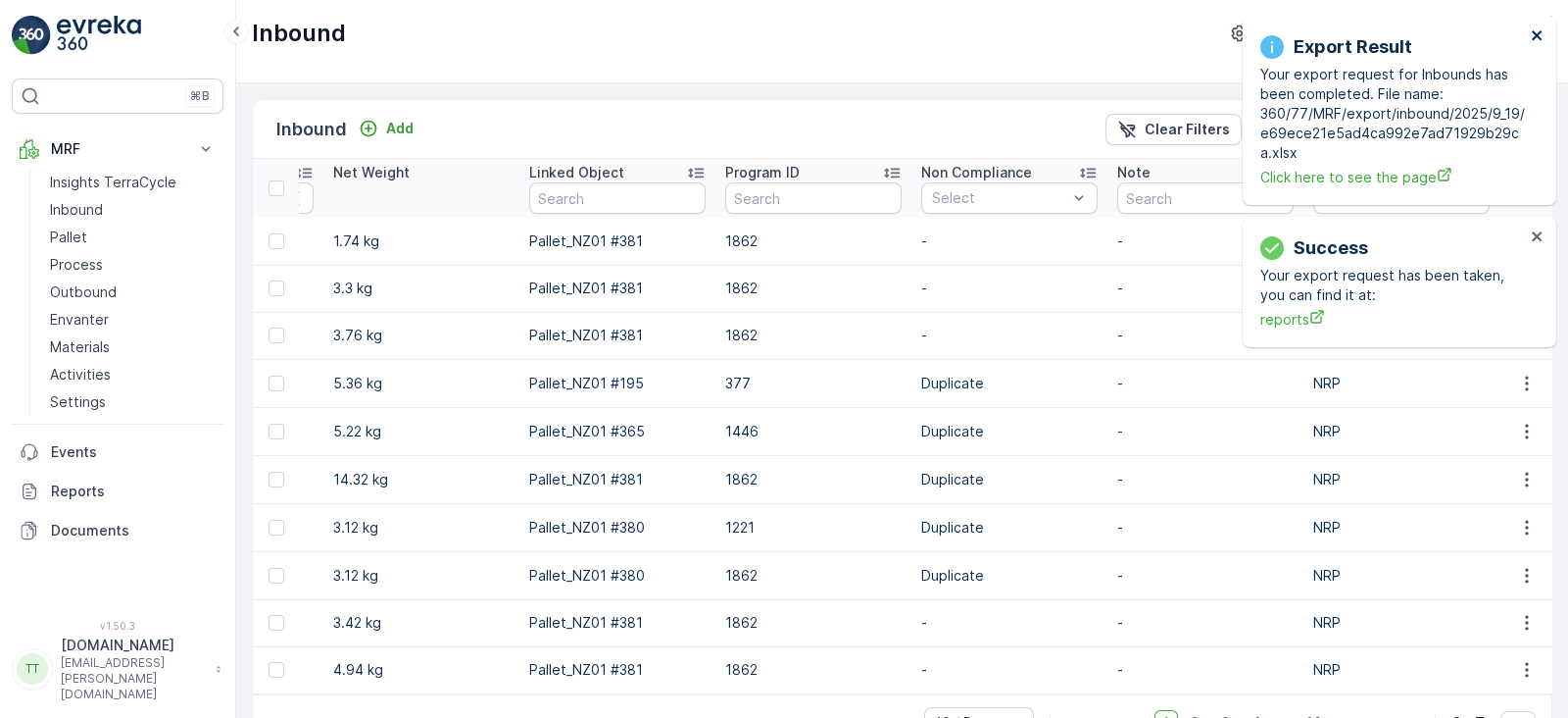
click at [1535, 36] on icon "close" at bounding box center [1538, 36] width 14 height 16
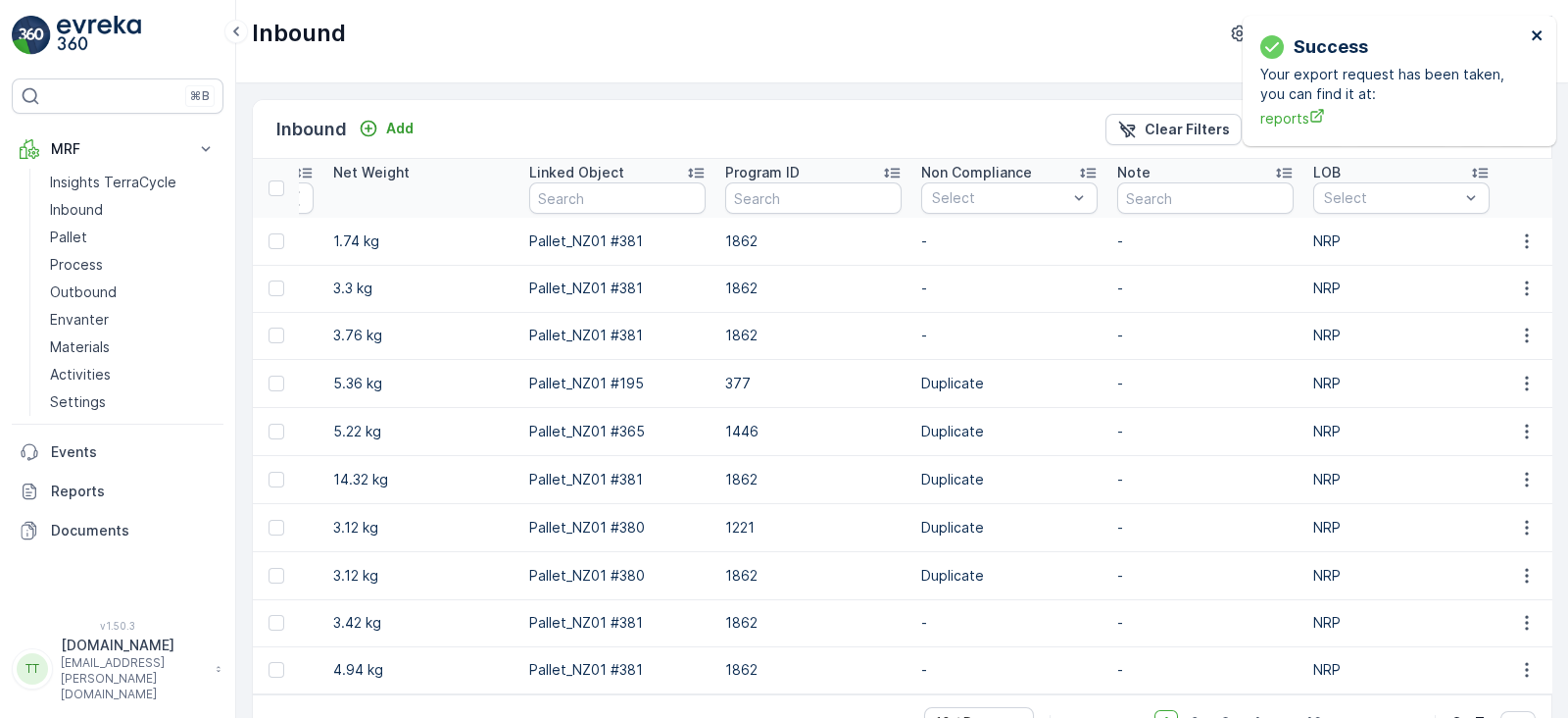
click at [1534, 31] on icon "close" at bounding box center [1538, 36] width 14 height 16
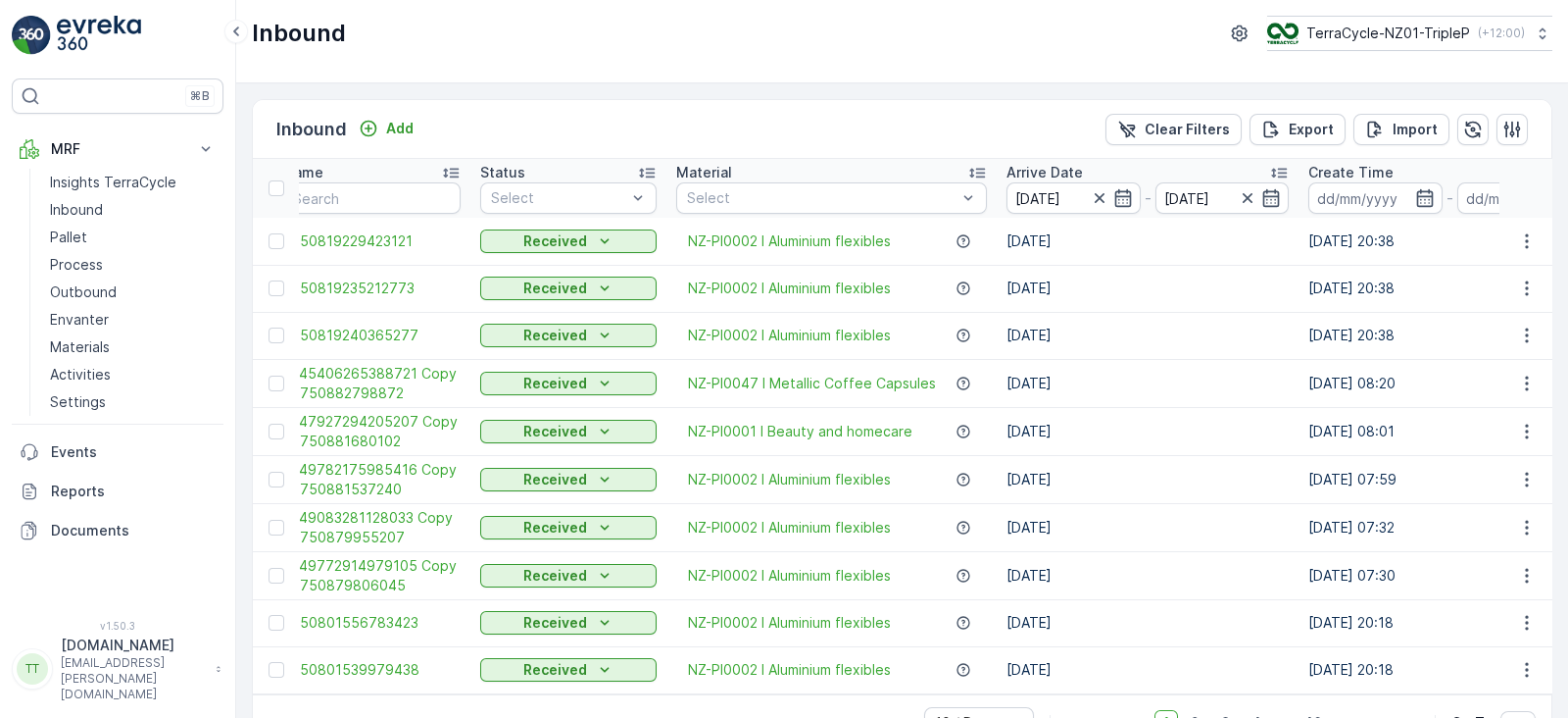
scroll to position [0, 0]
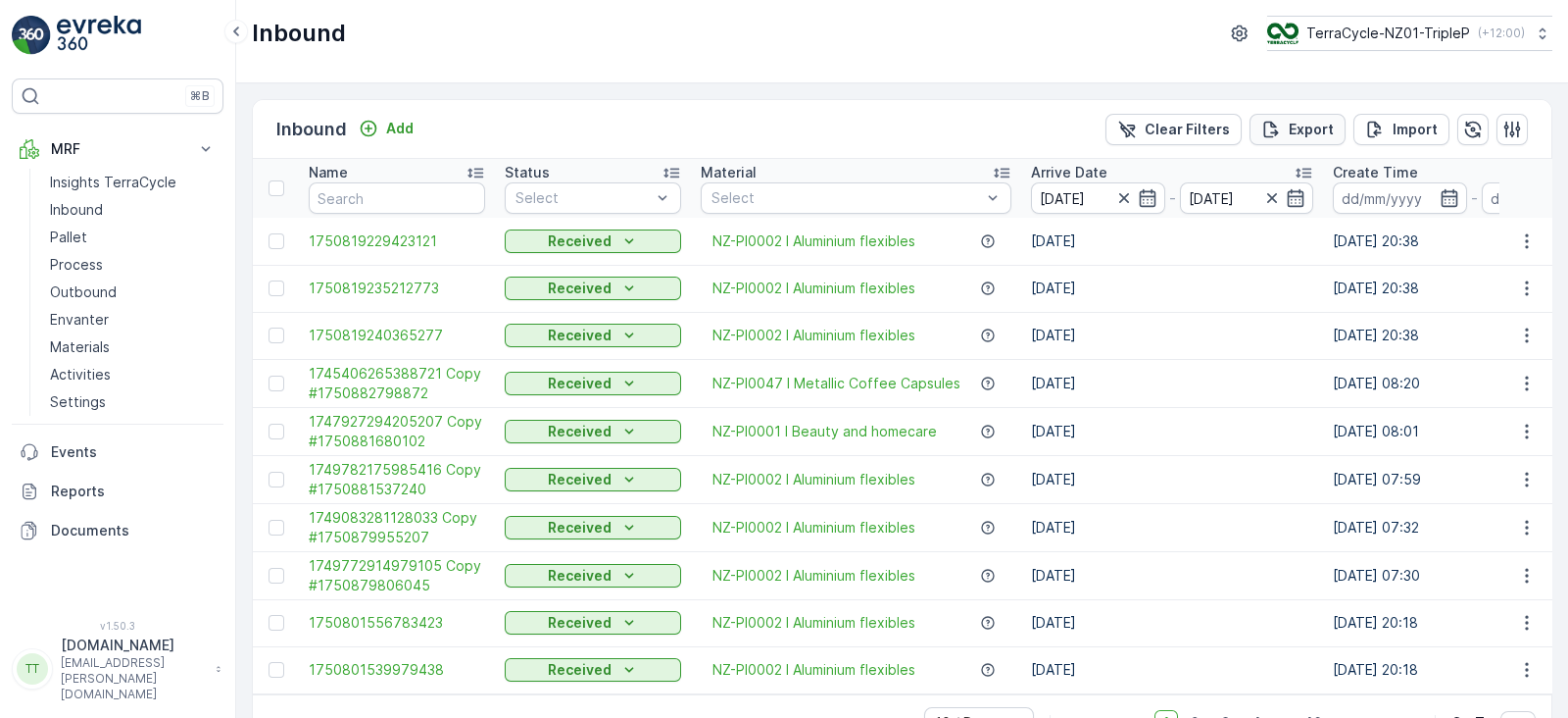
click at [1292, 120] on p "Export" at bounding box center [1312, 129] width 45 height 20
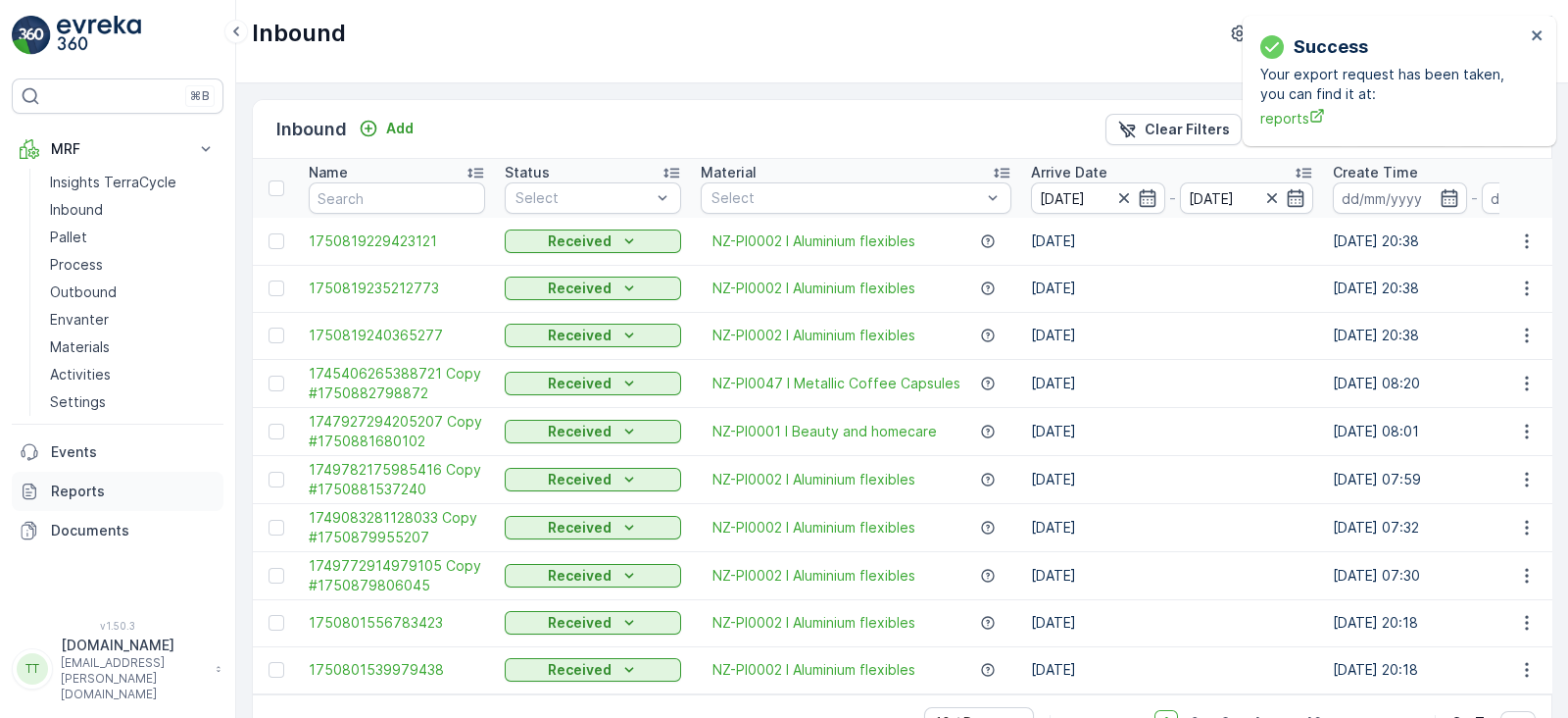
click at [82, 482] on p "Reports" at bounding box center [133, 491] width 165 height 20
